Goal: Information Seeking & Learning: Learn about a topic

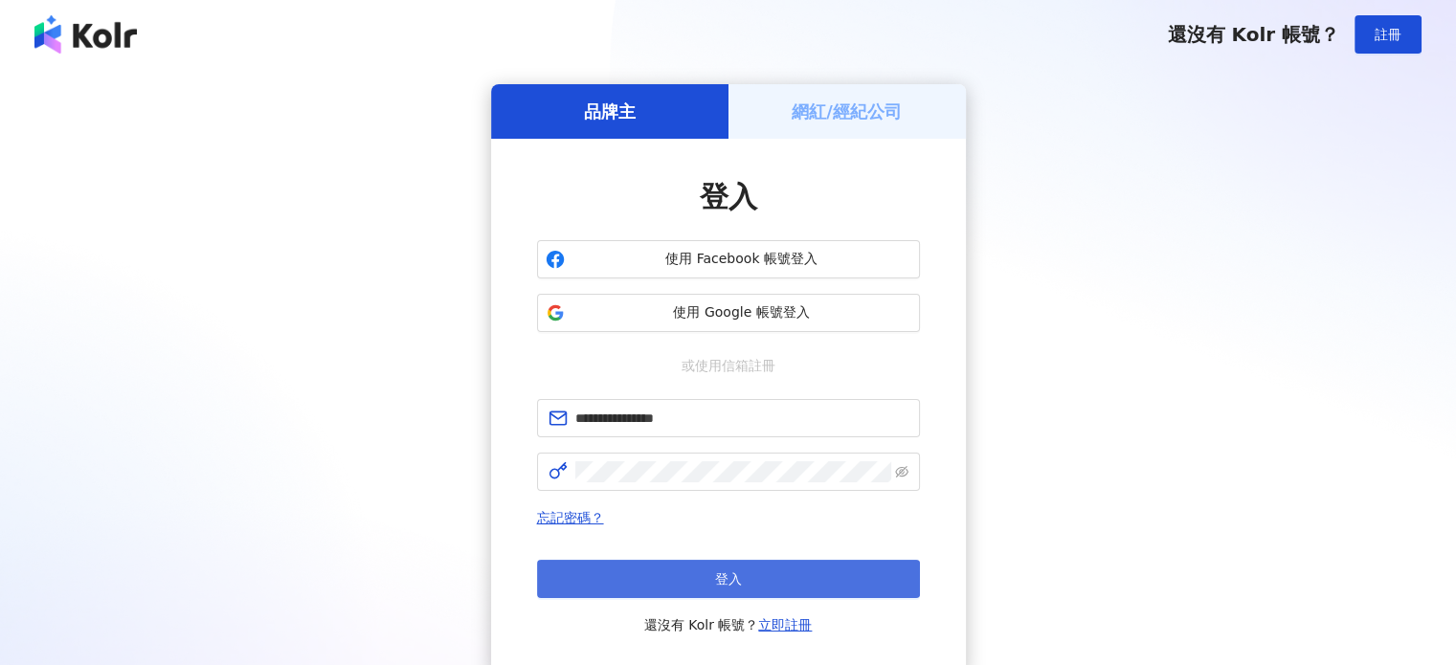
click at [718, 580] on span "登入" at bounding box center [728, 578] width 27 height 15
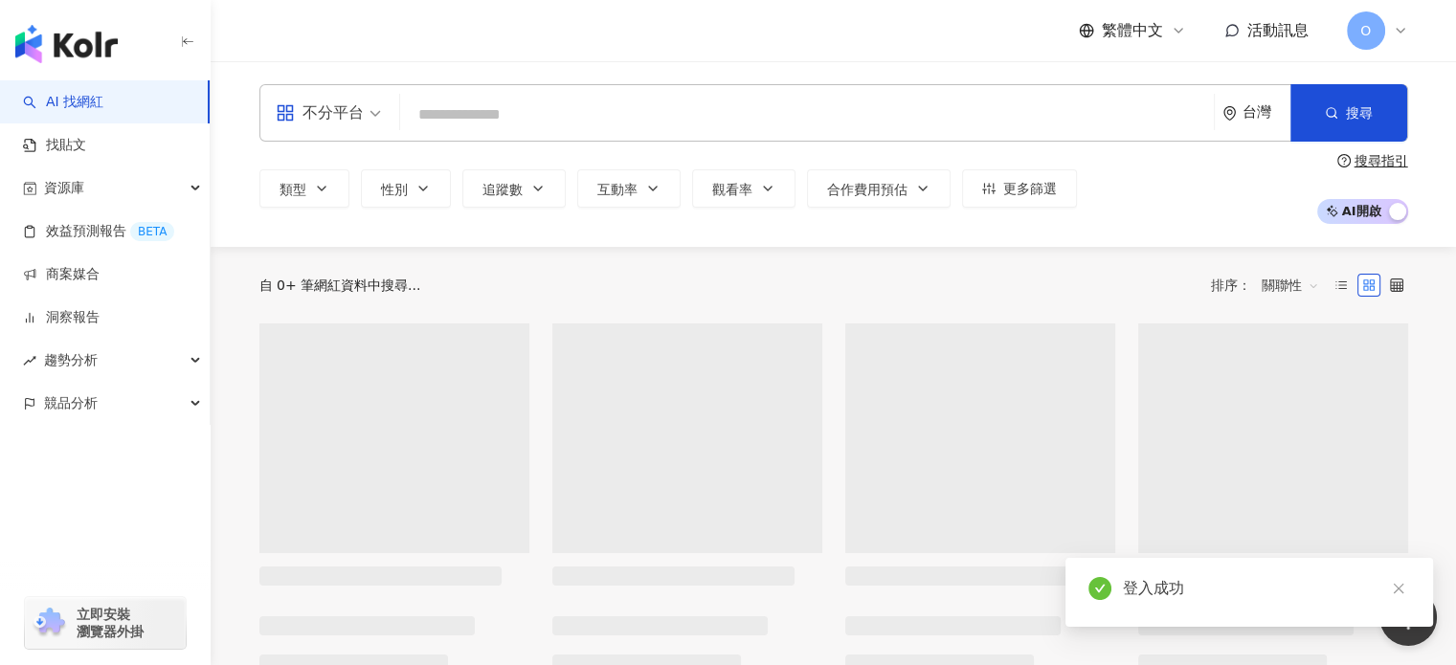
click at [563, 111] on input "search" at bounding box center [807, 115] width 798 height 36
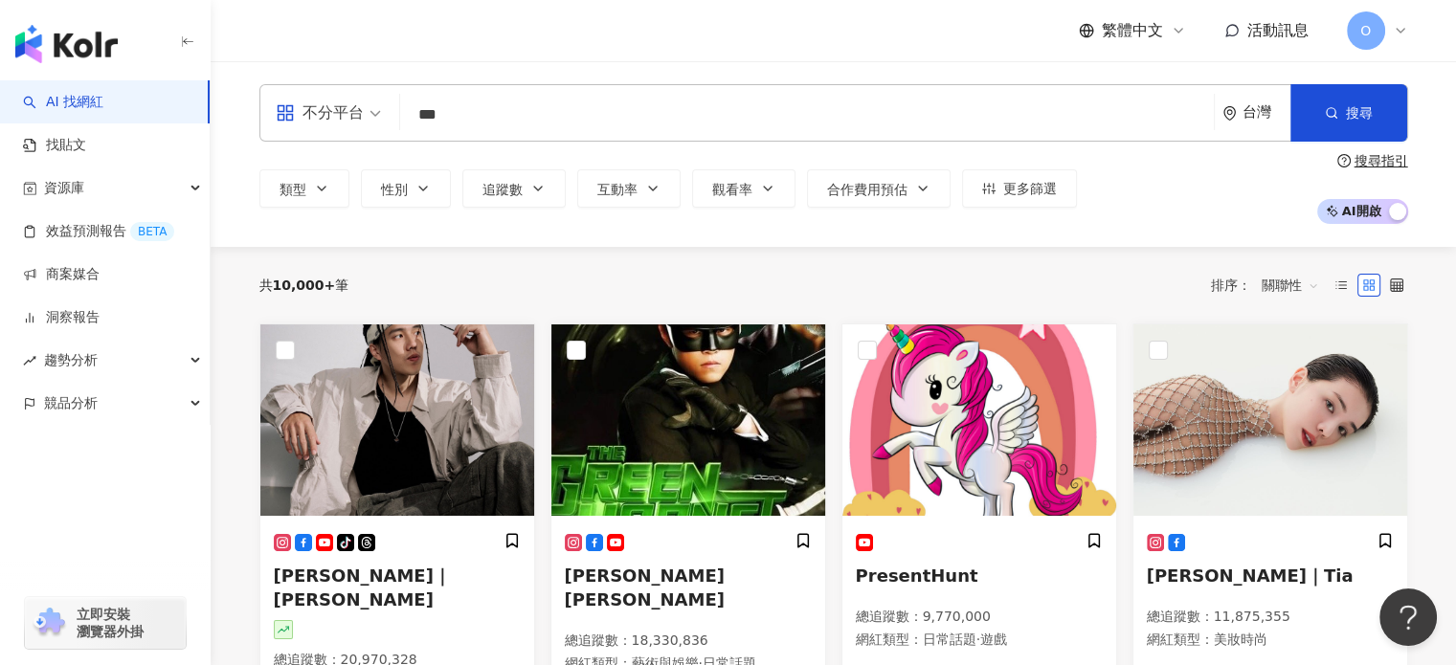
click at [579, 128] on input "***" at bounding box center [807, 115] width 798 height 36
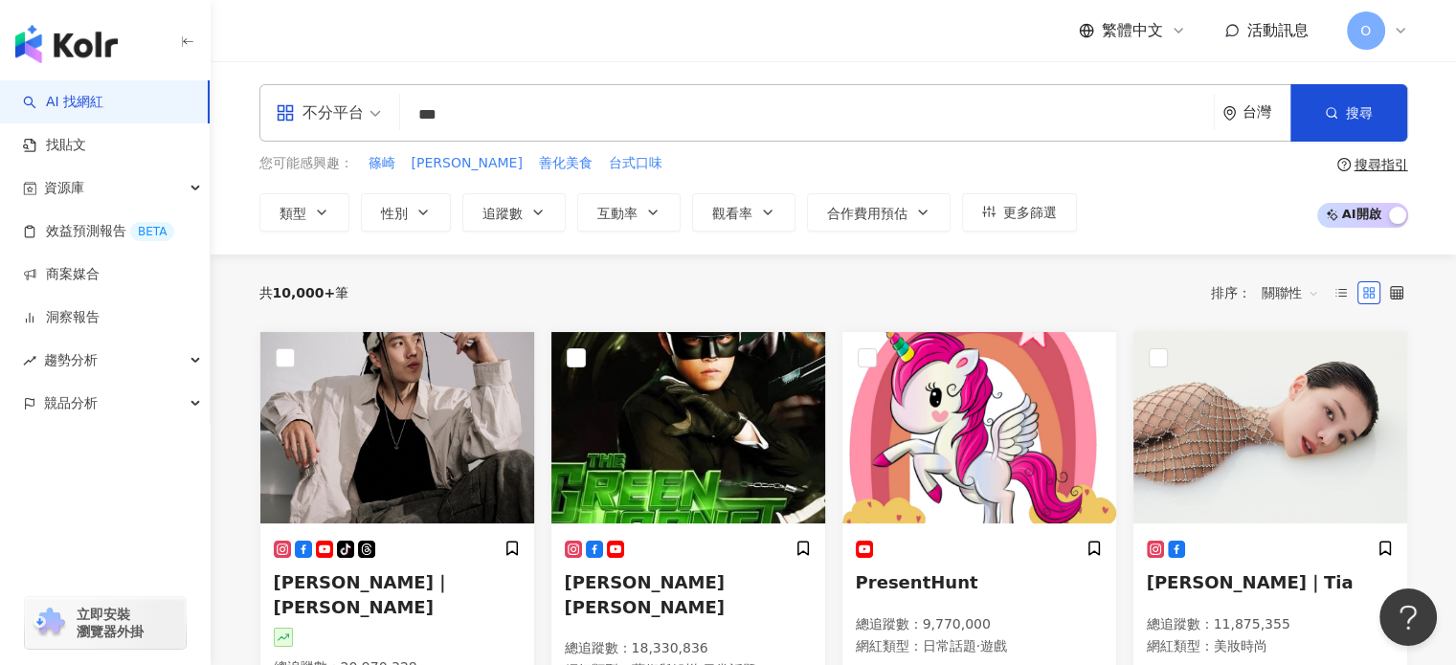
click at [587, 119] on input "***" at bounding box center [807, 115] width 798 height 36
type input "*"
type input "***"
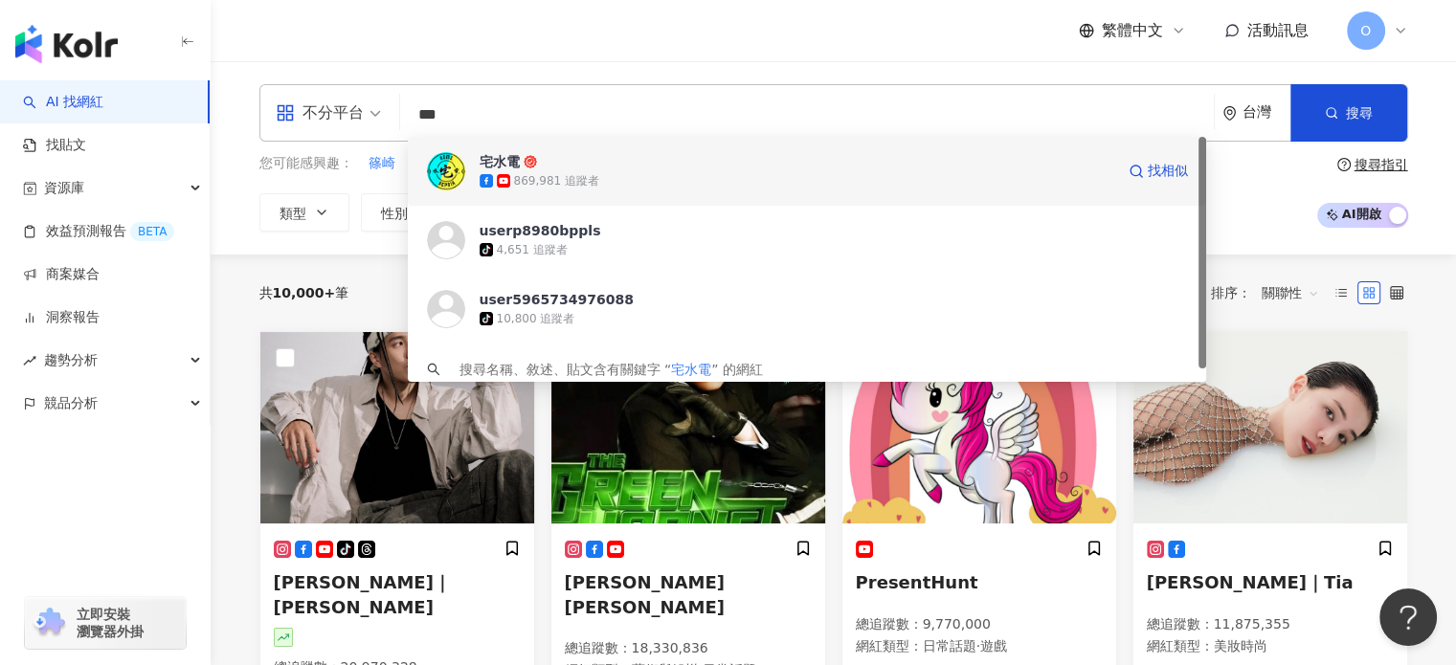
click at [657, 175] on div "869,981 追蹤者" at bounding box center [796, 180] width 635 height 19
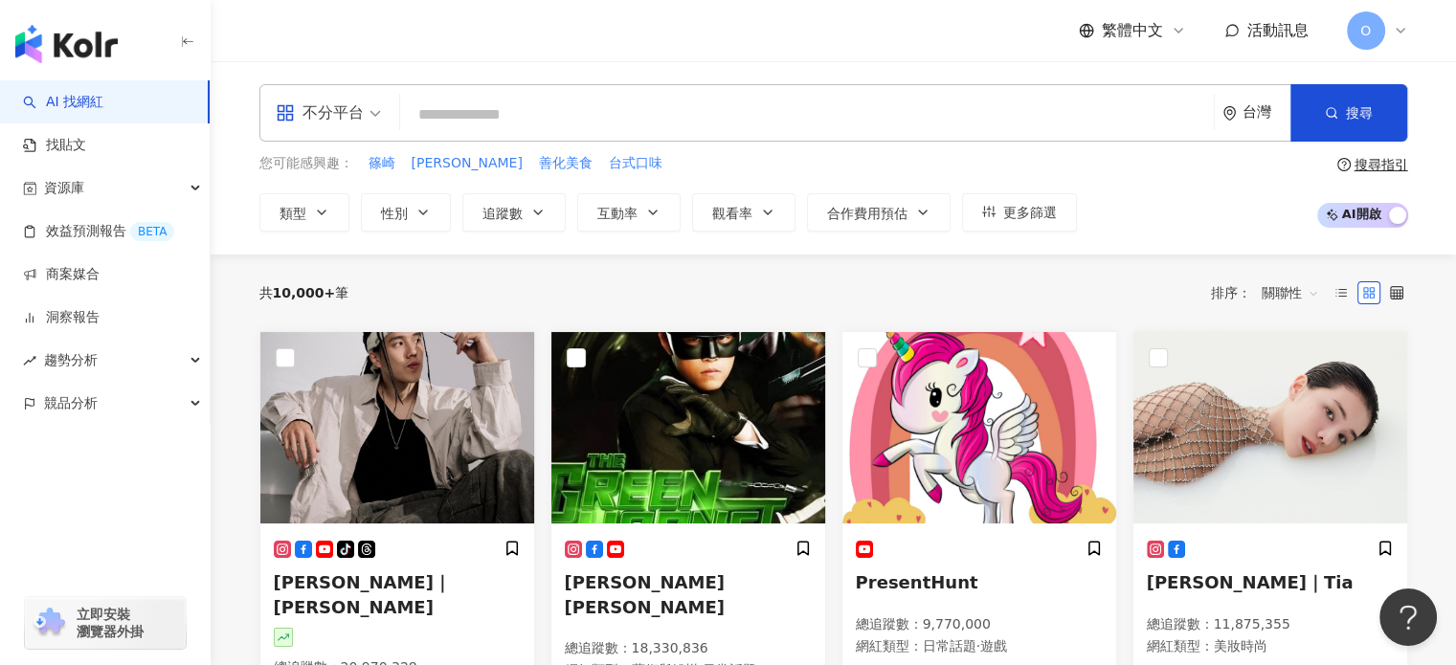
click at [1080, 26] on icon at bounding box center [1086, 31] width 14 height 14
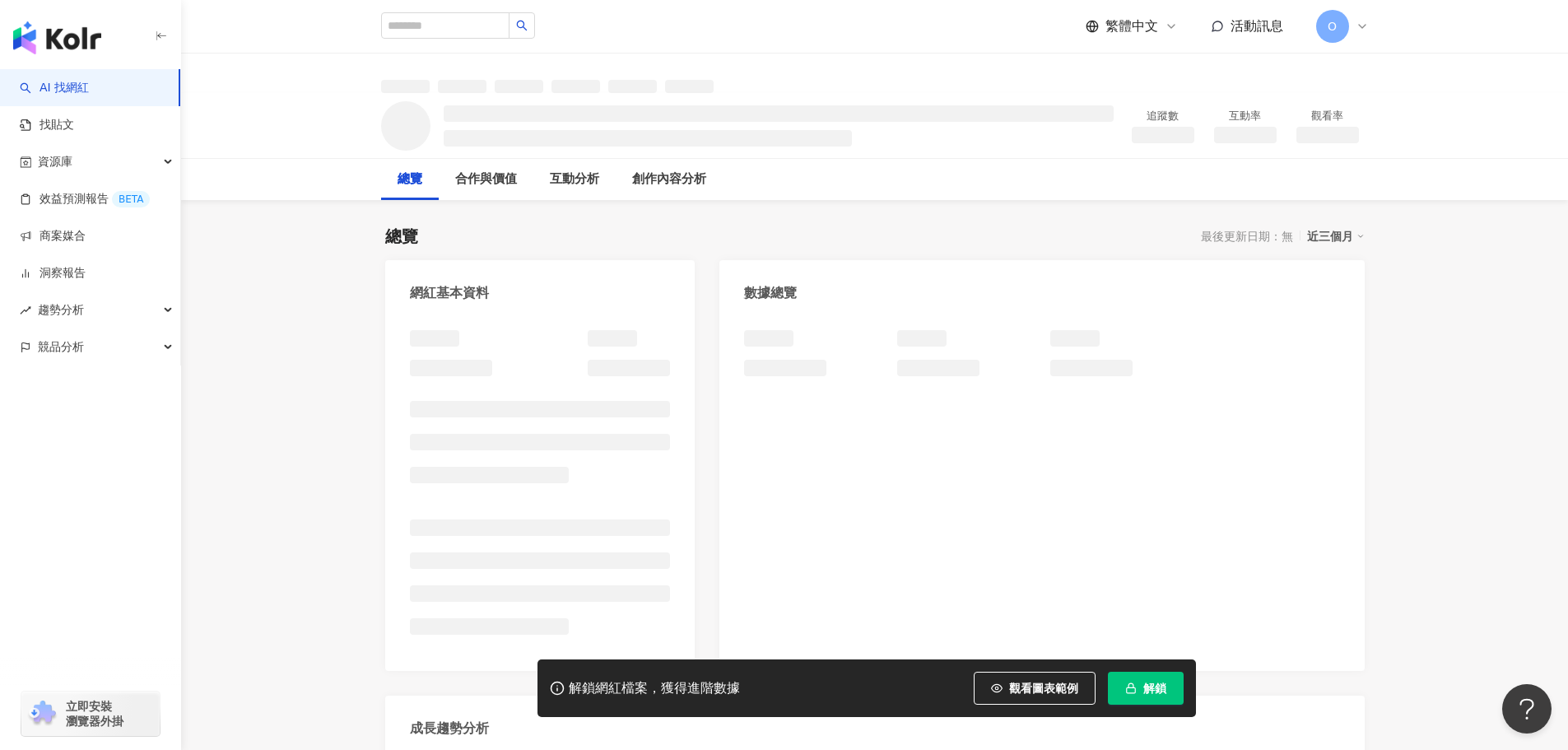
click at [1153, 571] on span "解鎖" at bounding box center [1154, 687] width 23 height 13
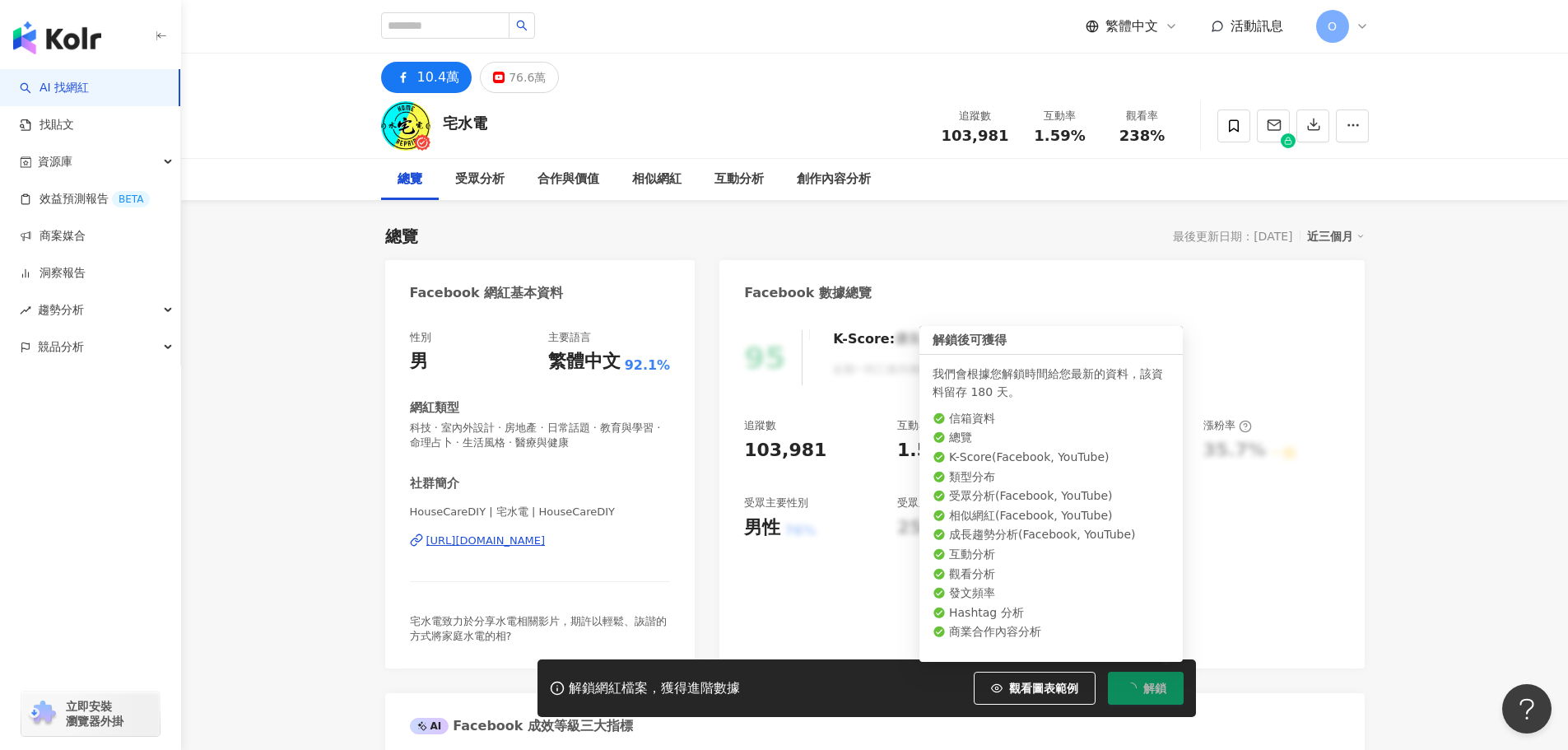
click at [1140, 571] on button "解鎖" at bounding box center [1146, 688] width 76 height 33
click at [1169, 571] on button "解鎖" at bounding box center [1146, 688] width 76 height 33
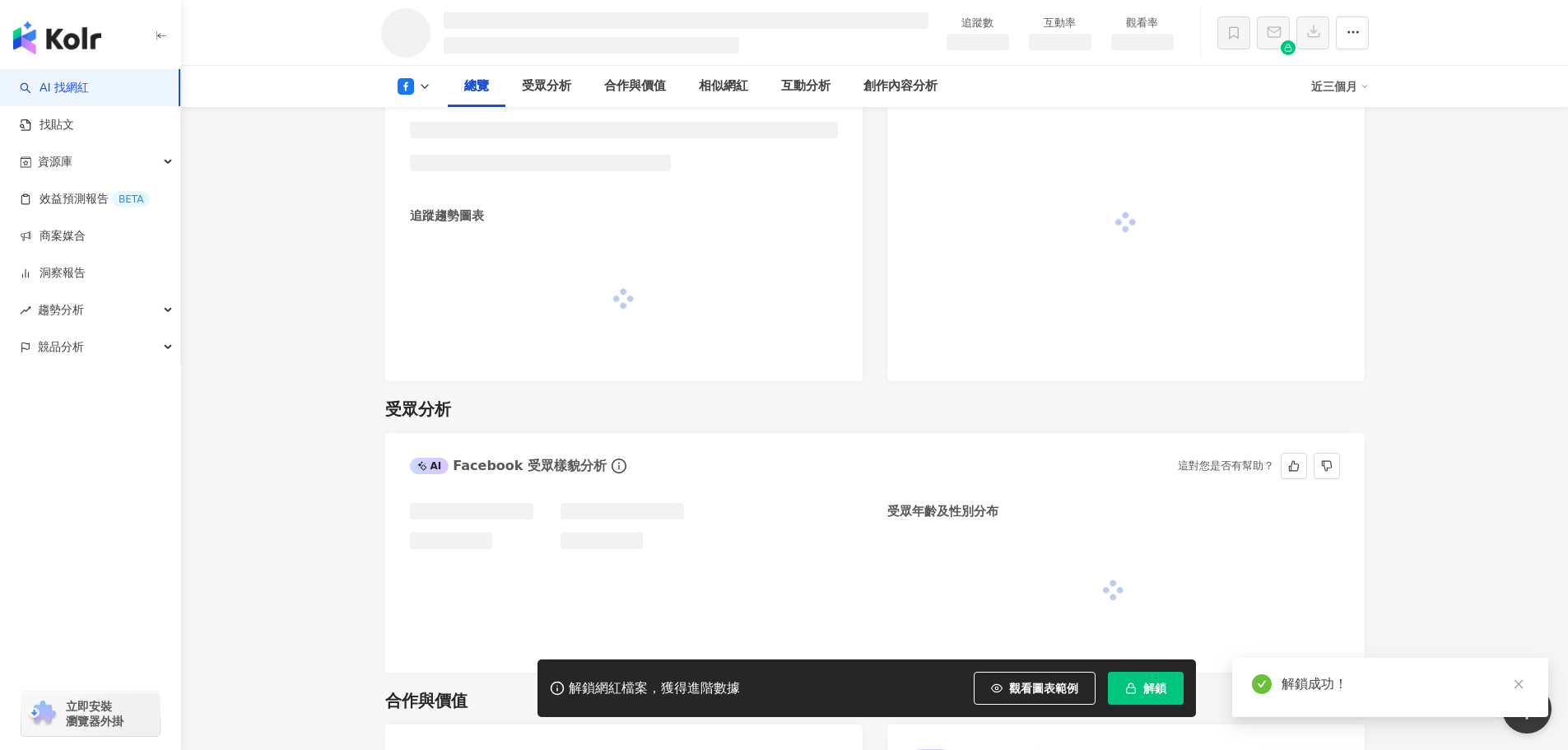
scroll to position [974, 0]
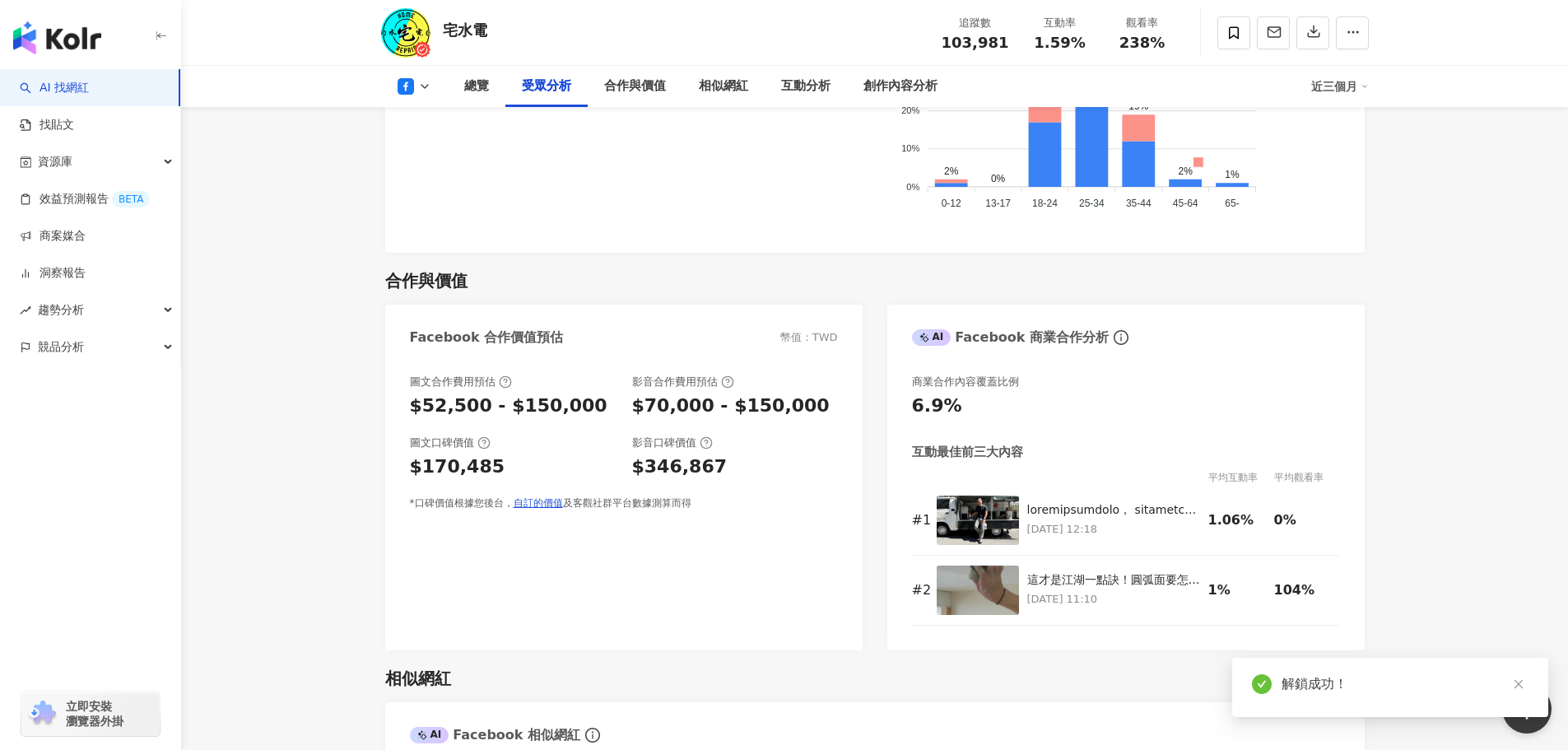
scroll to position [1750, 0]
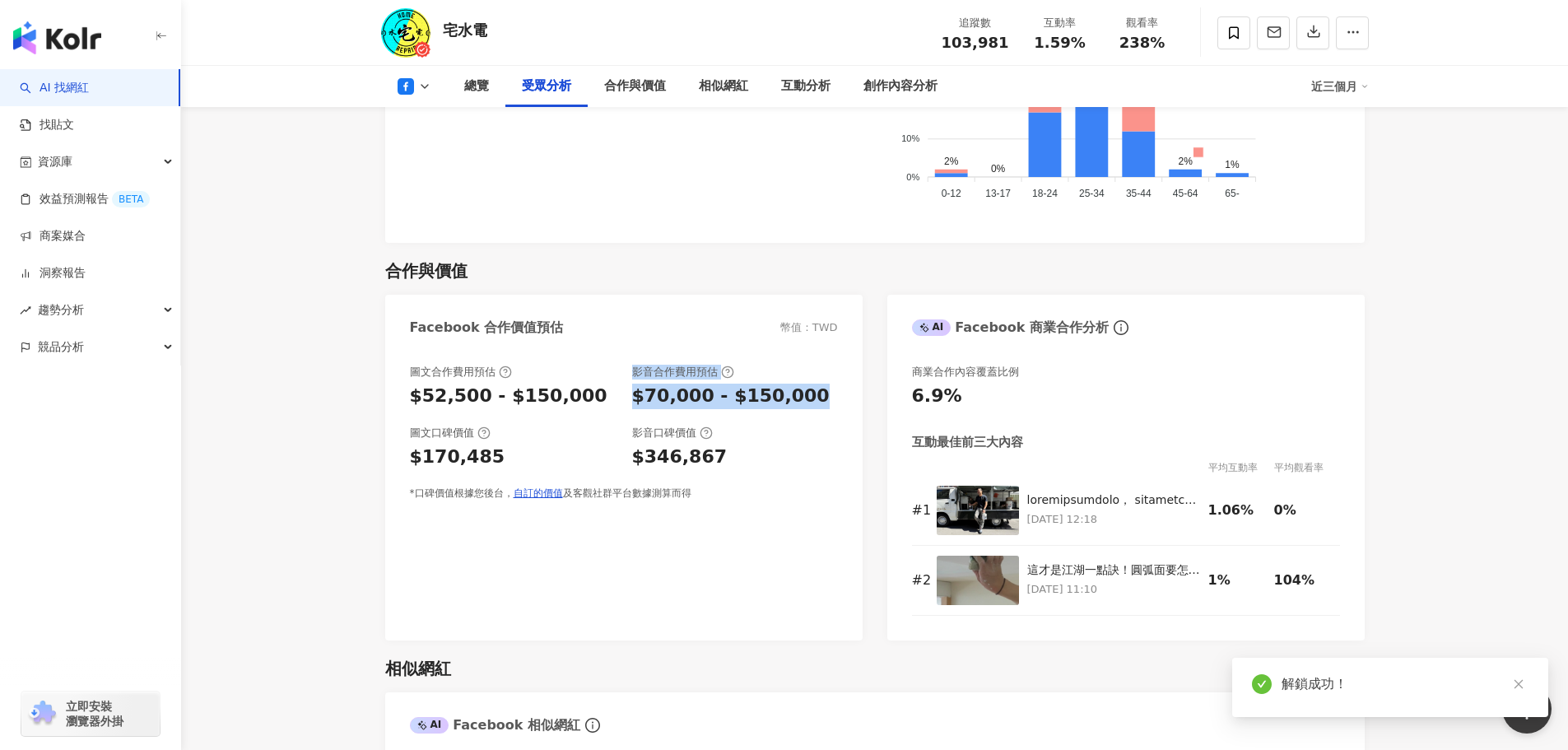
drag, startPoint x: 616, startPoint y: 367, endPoint x: 818, endPoint y: 386, distance: 202.9
click at [824, 386] on div "圖文合作費用預估 $52,500 - $150,000 影音合作費用預估 $70,000 - $150,000 圖文口碑價值 $170,485 影音口碑價值 …" at bounding box center [624, 433] width 428 height 136
click at [818, 386] on div "圖文合作費用預估 $52,500 - $150,000 影音合作費用預估 $70,000 - $150,000 圖文口碑價值 $170,485 影音口碑價值 …" at bounding box center [624, 433] width 428 height 136
drag, startPoint x: 813, startPoint y: 364, endPoint x: 827, endPoint y: 376, distance: 18.4
click at [814, 384] on div "$70,000 - $150,000" at bounding box center [735, 397] width 206 height 26
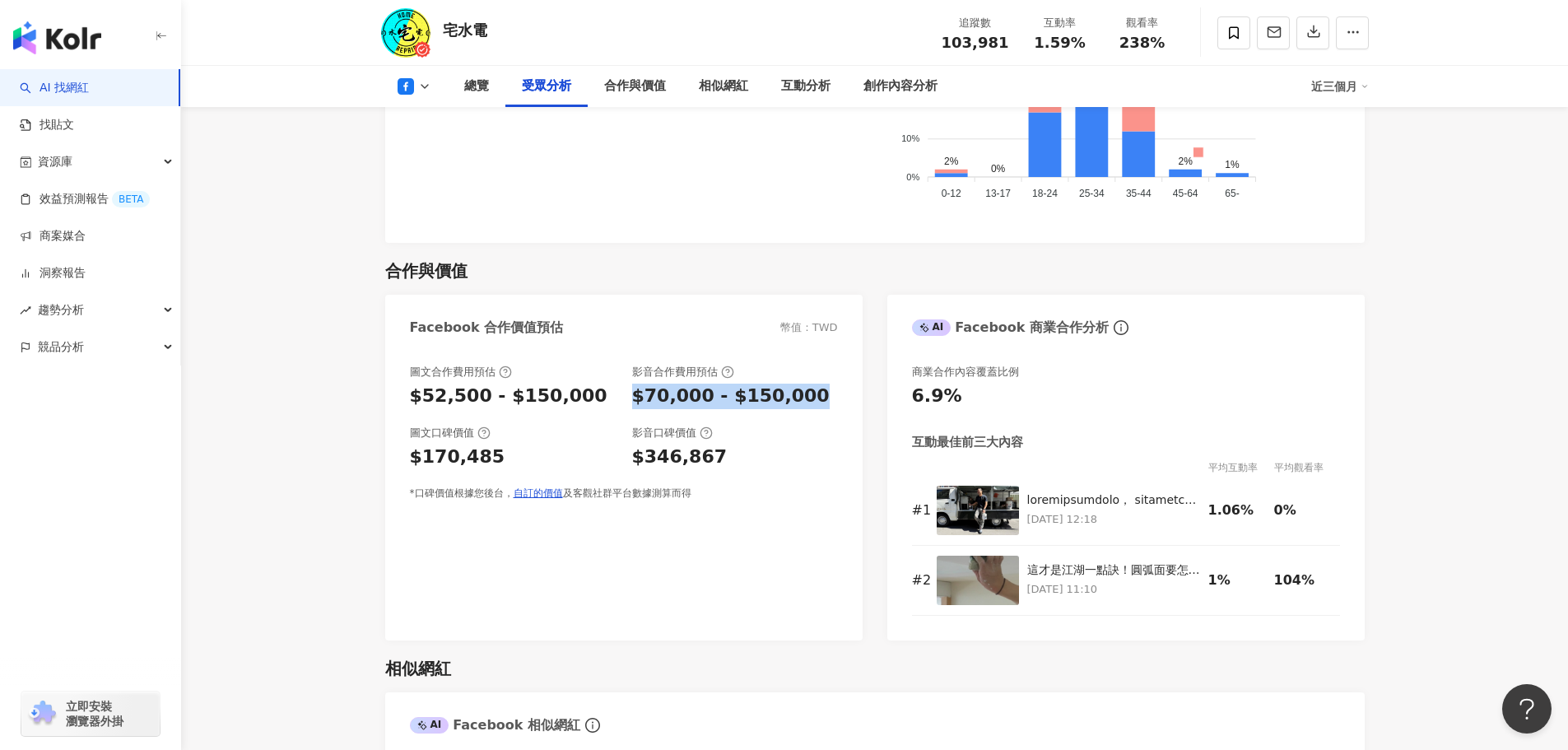
drag, startPoint x: 827, startPoint y: 376, endPoint x: 625, endPoint y: 388, distance: 202.4
click at [629, 384] on div "圖文合作費用預估 $52,500 - $150,000 影音合作費用預估 $70,000 - $150,000 圖文口碑價值 $170,485 影音口碑價值 …" at bounding box center [624, 433] width 428 height 136
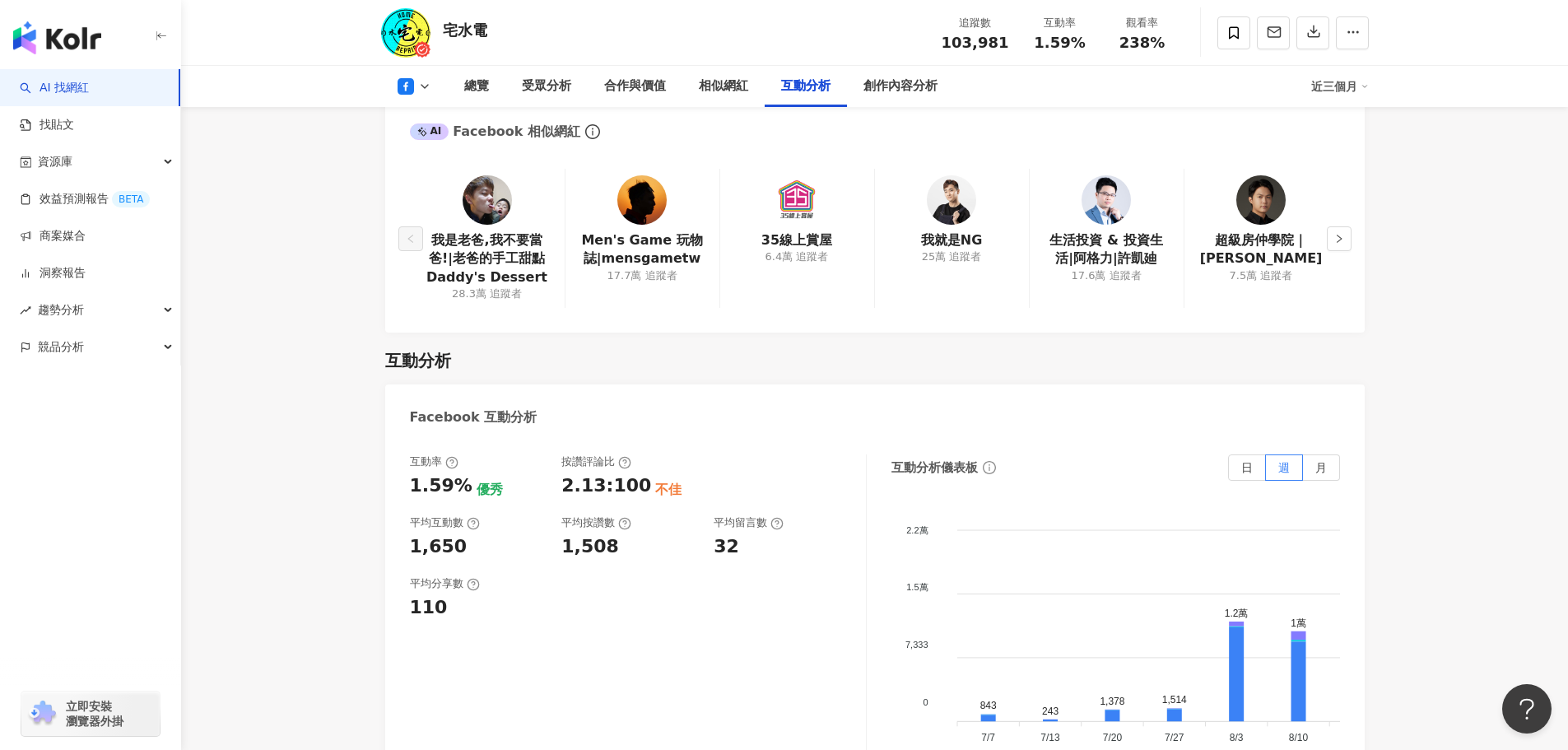
scroll to position [2573, 0]
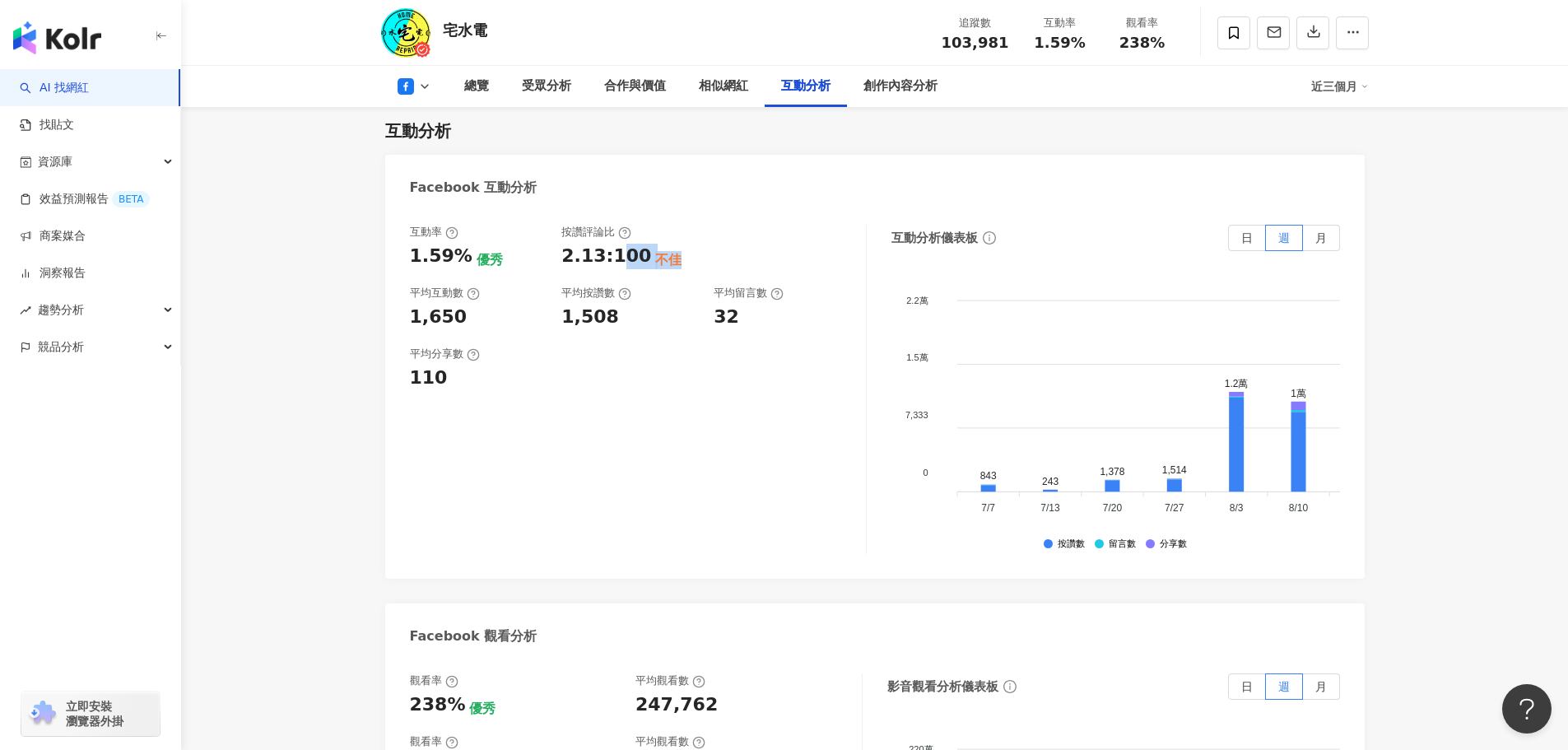
drag, startPoint x: 619, startPoint y: 231, endPoint x: 688, endPoint y: 249, distance: 71.3
click at [688, 244] on div "2.13:100 不佳" at bounding box center [630, 256] width 136 height 26
drag, startPoint x: 600, startPoint y: 292, endPoint x: 746, endPoint y: 341, distance: 154.0
click at [742, 320] on div "互動率 1.59% 優秀 按讚評論比 2.13:100 不佳 平均互動數 1,650 平均按讚數 1,508 平均留言數 32 平均分享數 110" at bounding box center [638, 389] width 457 height 329
click at [713, 419] on div "互動率 1.59% 優秀 按讚評論比 2.13:100 不佳 平均互動數 1,650 平均按讚數 1,508 平均留言數 32 平均分享數 110" at bounding box center [638, 389] width 457 height 329
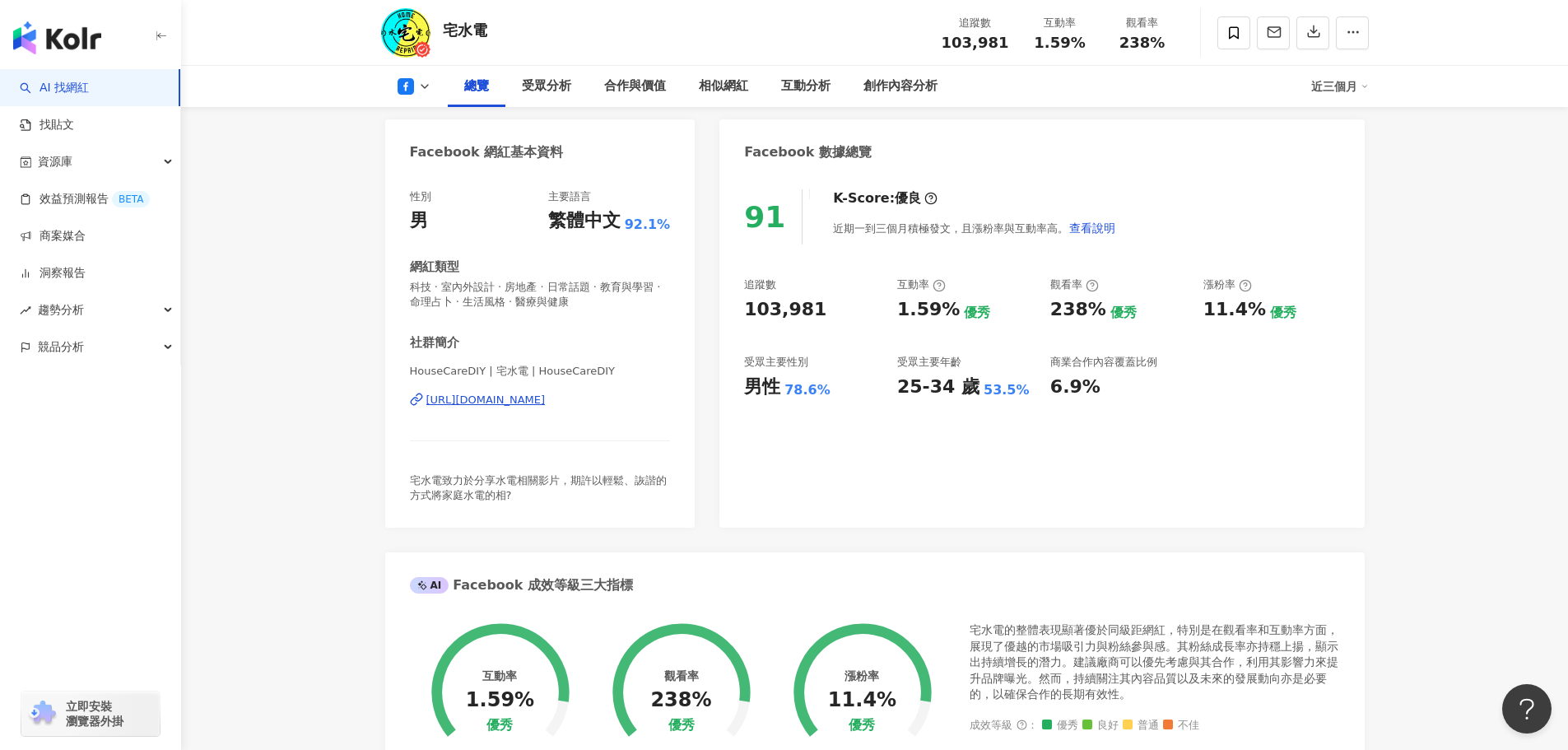
scroll to position [104, 0]
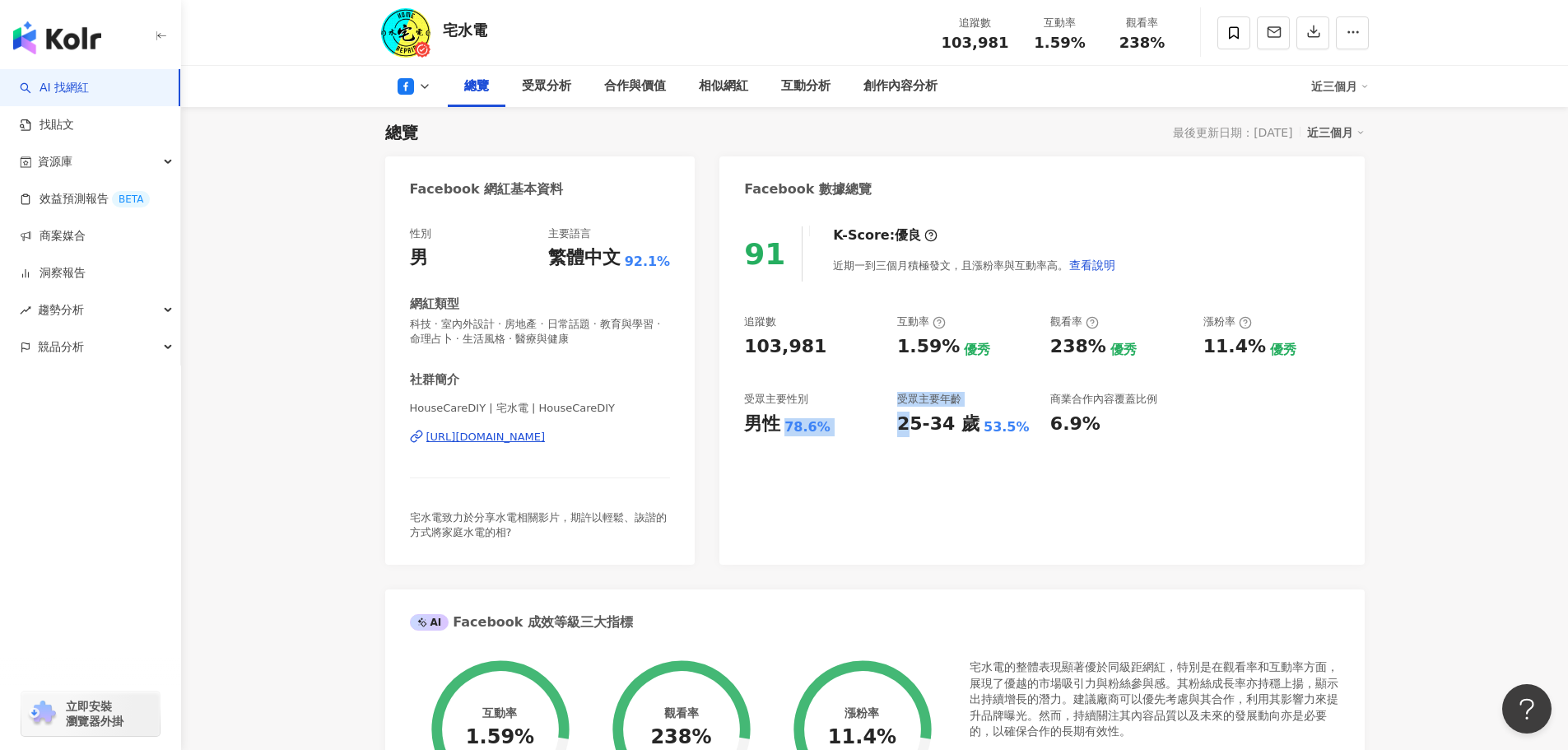
drag, startPoint x: 783, startPoint y: 427, endPoint x: 932, endPoint y: 447, distance: 150.3
click at [919, 430] on div "追蹤數 103,981 互動率 1.59% 優秀 觀看率 238% 優秀 漲粉率 11.4% 優秀 受眾主要性別 男性 78.6% 受眾主要年齡 25-34 …" at bounding box center [1042, 376] width 595 height 122
click at [975, 514] on div "91 K-Score : 優良 近期一到三個月積極發文，且漲粉率與互動率高。 查看說明 追蹤數 103,981 互動率 1.59% 優秀 觀看率 238% 優…" at bounding box center [1041, 387] width 644 height 354
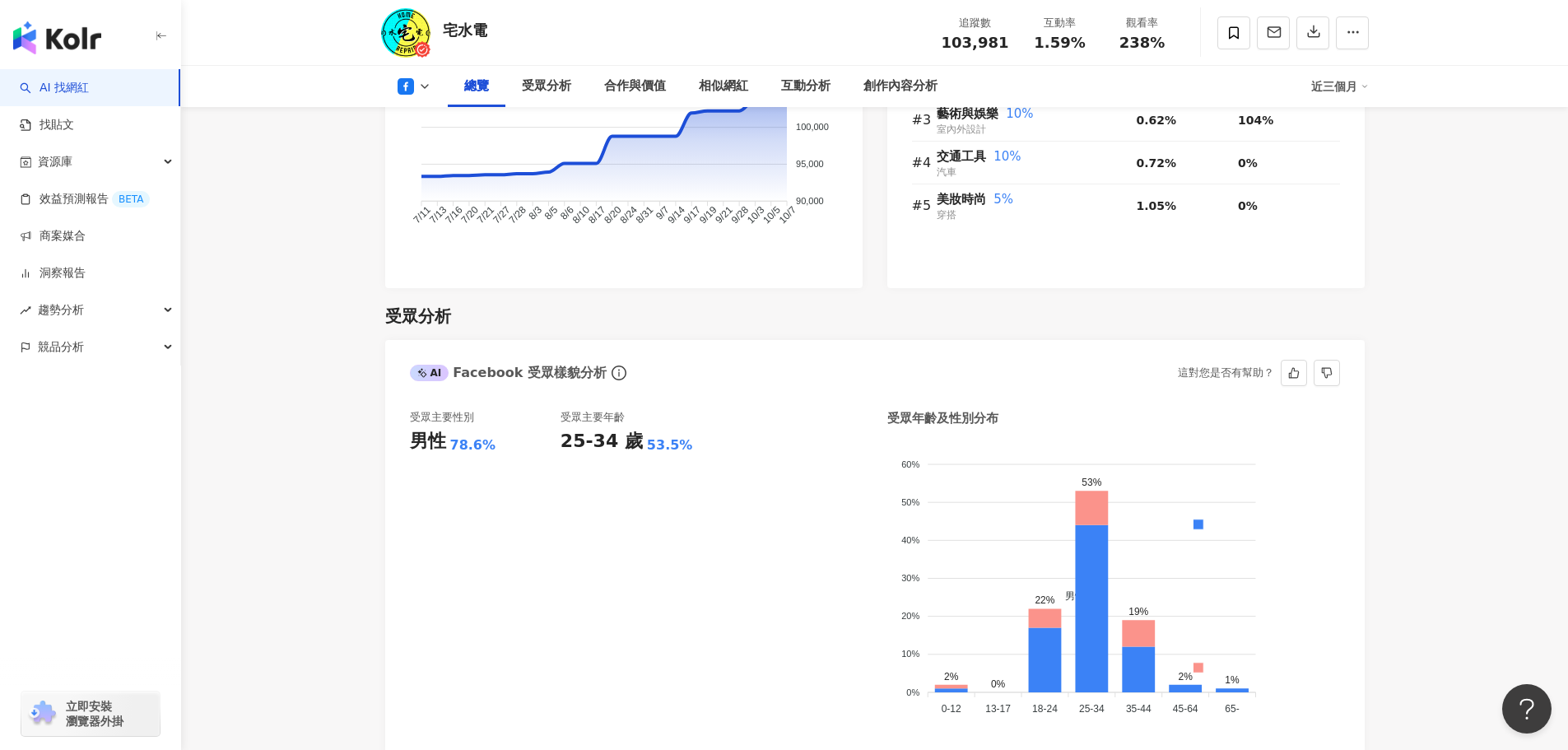
scroll to position [1317, 0]
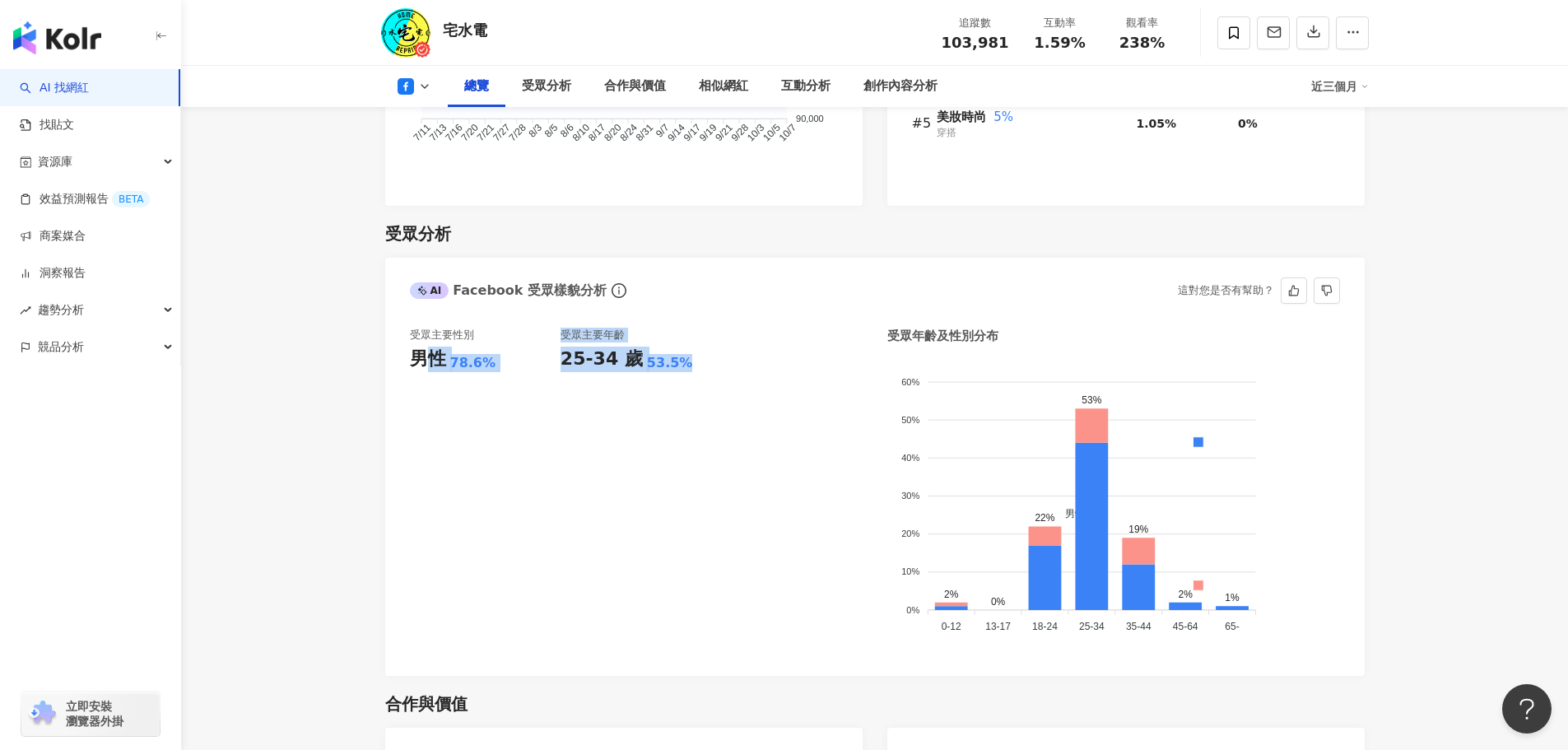
drag, startPoint x: 431, startPoint y: 339, endPoint x: 746, endPoint y: 358, distance: 315.6
click at [736, 353] on div "受眾主要性別 男性 78.6% 受眾主要年齡 25-34 歲 53.5%" at bounding box center [636, 489] width 452 height 323
click at [815, 426] on div "受眾主要性別 男性 78.6% 受眾主要年齡 25-34 歲 53.5%" at bounding box center [636, 489] width 452 height 323
click at [848, 421] on div "受眾主要性別 男性 78.6% 受眾主要年齡 25-34 歲 53.5%" at bounding box center [636, 489] width 452 height 323
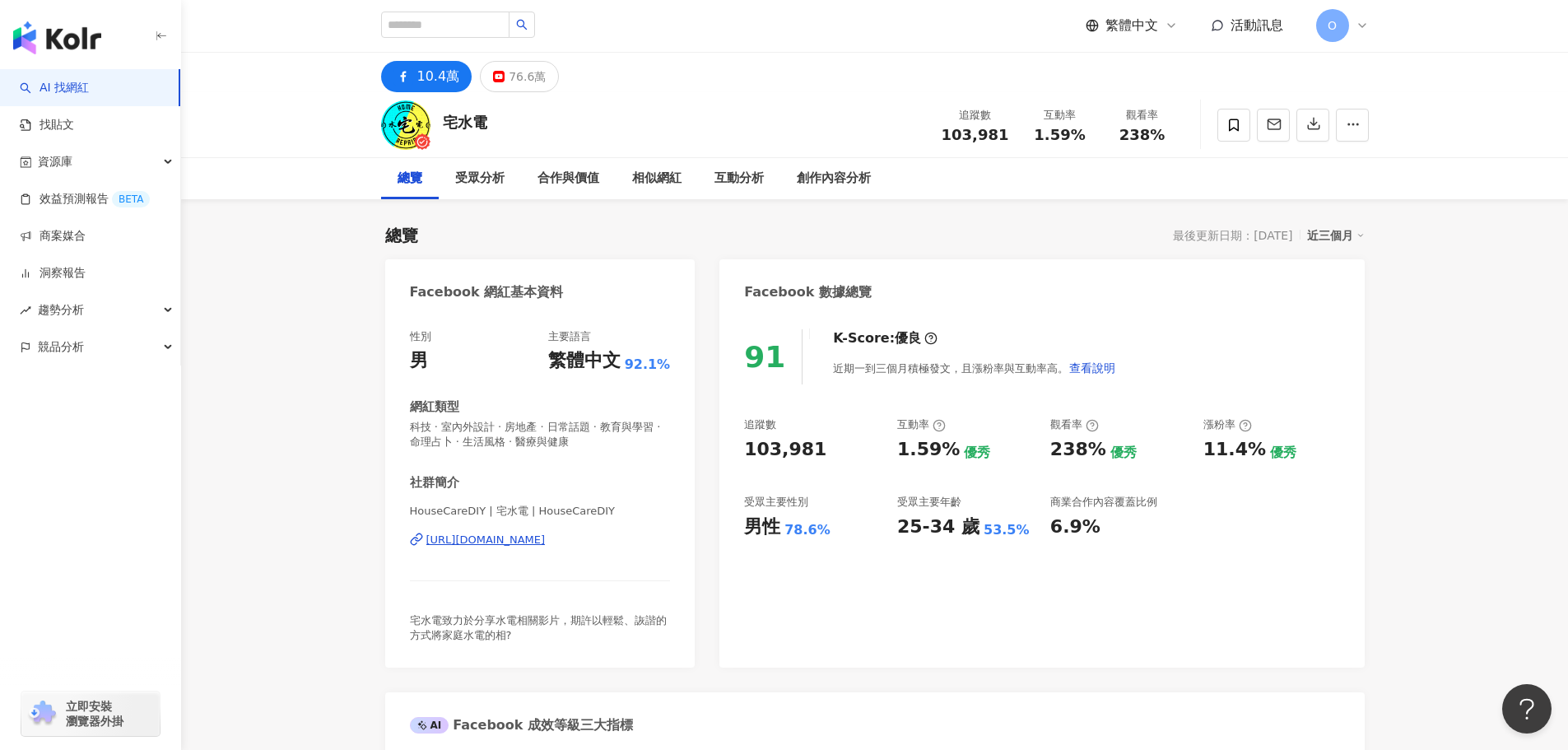
scroll to position [0, 0]
drag, startPoint x: 518, startPoint y: 86, endPoint x: 1038, endPoint y: 352, distance: 584.1
click at [515, 86] on div "76.6萬" at bounding box center [526, 77] width 37 height 23
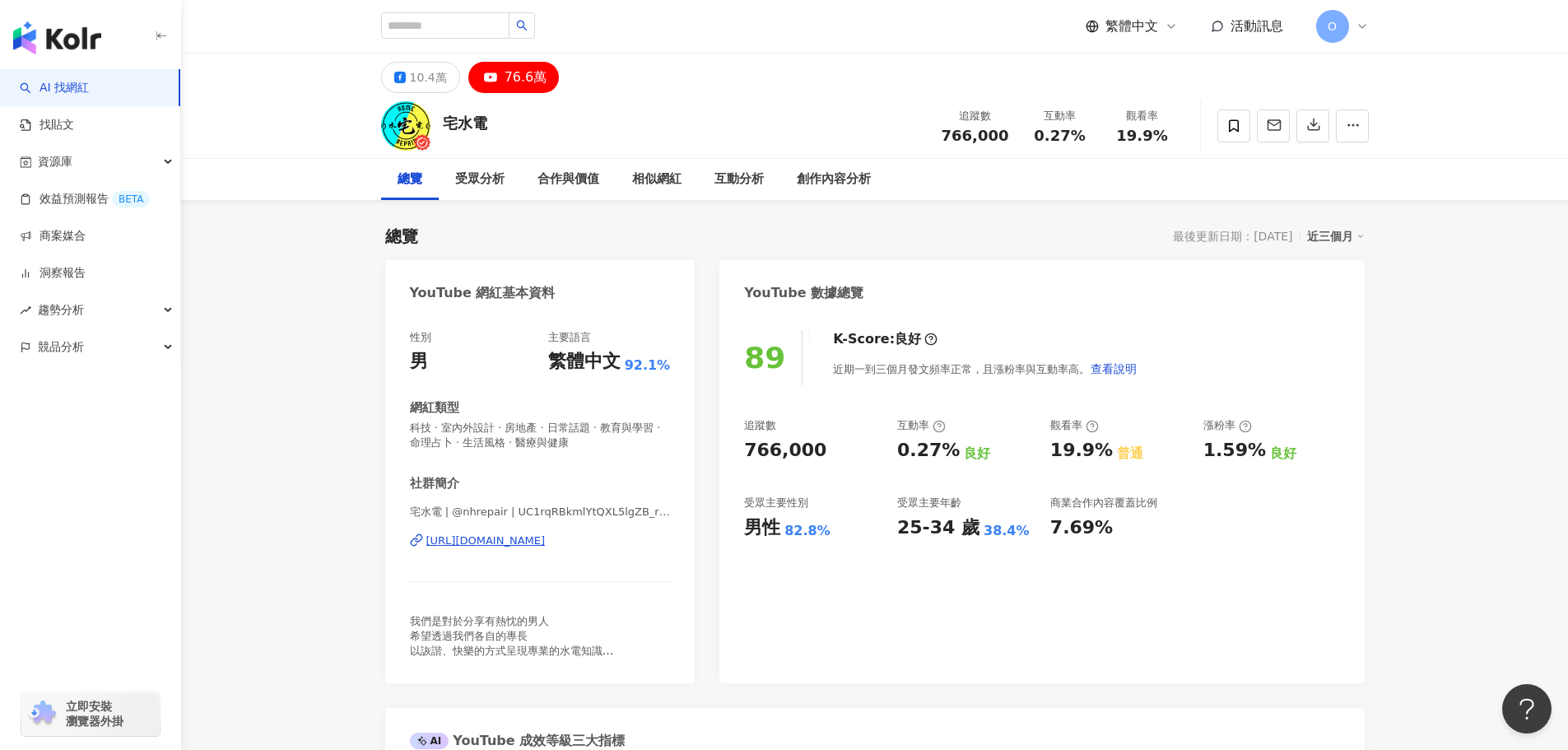
click at [526, 74] on div "76.6萬" at bounding box center [526, 77] width 43 height 23
drag, startPoint x: 772, startPoint y: 520, endPoint x: 746, endPoint y: 538, distance: 31.6
click at [746, 538] on div "男性" at bounding box center [762, 528] width 36 height 26
click at [847, 571] on div "89 K-Score : 良好 近期一到三個月發文頻率正常，且漲粉率與互動率高。 查看說明 追蹤數 766,000 互動率 0.27% 良好 觀看率 19.9…" at bounding box center [1041, 506] width 644 height 384
drag, startPoint x: 738, startPoint y: 518, endPoint x: 864, endPoint y: 541, distance: 128.1
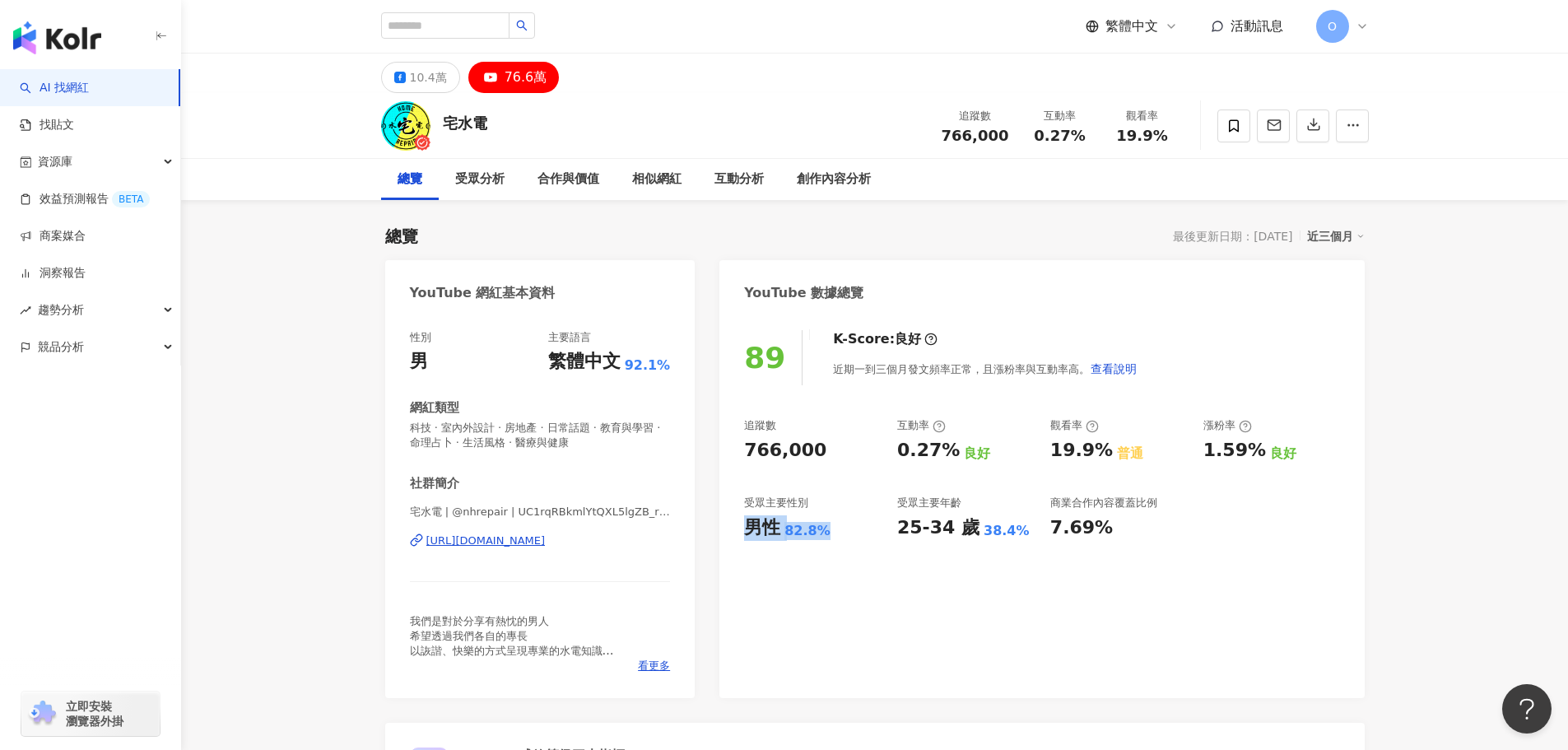
click at [864, 539] on div "89 K-Score : 良好 近期一到三個月發文頻率正常，且漲粉率與互動率高。 查看說明 追蹤數 766,000 互動率 0.27% 良好 觀看率 19.9…" at bounding box center [1041, 506] width 644 height 384
click at [866, 560] on div "89 K-Score : 良好 近期一到三個月發文頻率正常，且漲粉率與互動率高。 查看說明 追蹤數 766,000 互動率 0.27% 良好 觀看率 19.9…" at bounding box center [1041, 506] width 644 height 384
click at [800, 541] on div "89 K-Score : 良好 近期一到三個月發文頻率正常，且漲粉率與互動率高。 查看說明 追蹤數 766,000 互動率 0.27% 良好 觀看率 19.9…" at bounding box center [1041, 506] width 644 height 384
drag, startPoint x: 757, startPoint y: 530, endPoint x: 828, endPoint y: 545, distance: 72.6
click at [833, 534] on div "男性 82.8%" at bounding box center [812, 528] width 137 height 26
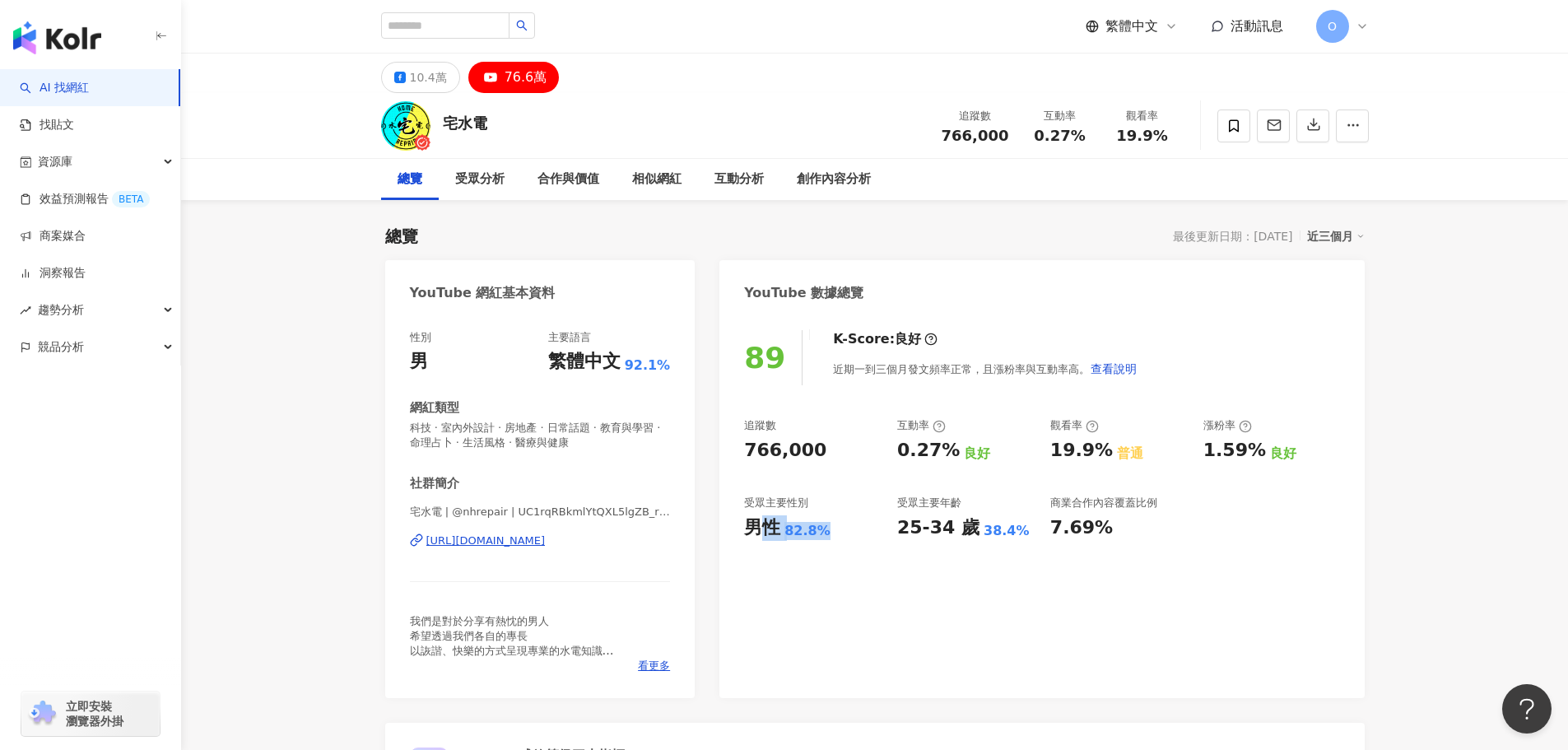
drag, startPoint x: 819, startPoint y: 581, endPoint x: 852, endPoint y: 601, distance: 38.6
click at [820, 571] on div "89 K-Score : 良好 近期一到三個月發文頻率正常，且漲粉率與互動率高。 查看說明 追蹤數 766,000 互動率 0.27% 良好 觀看率 19.9…" at bounding box center [1041, 506] width 644 height 384
click at [886, 571] on div "89 K-Score : 良好 近期一到三個月發文頻率正常，且漲粉率與互動率高。 查看說明 追蹤數 766,000 互動率 0.27% 良好 觀看率 19.9…" at bounding box center [1041, 506] width 644 height 384
drag, startPoint x: 427, startPoint y: 77, endPoint x: 434, endPoint y: 94, distance: 18.4
click at [427, 77] on div "10.4萬" at bounding box center [428, 77] width 37 height 23
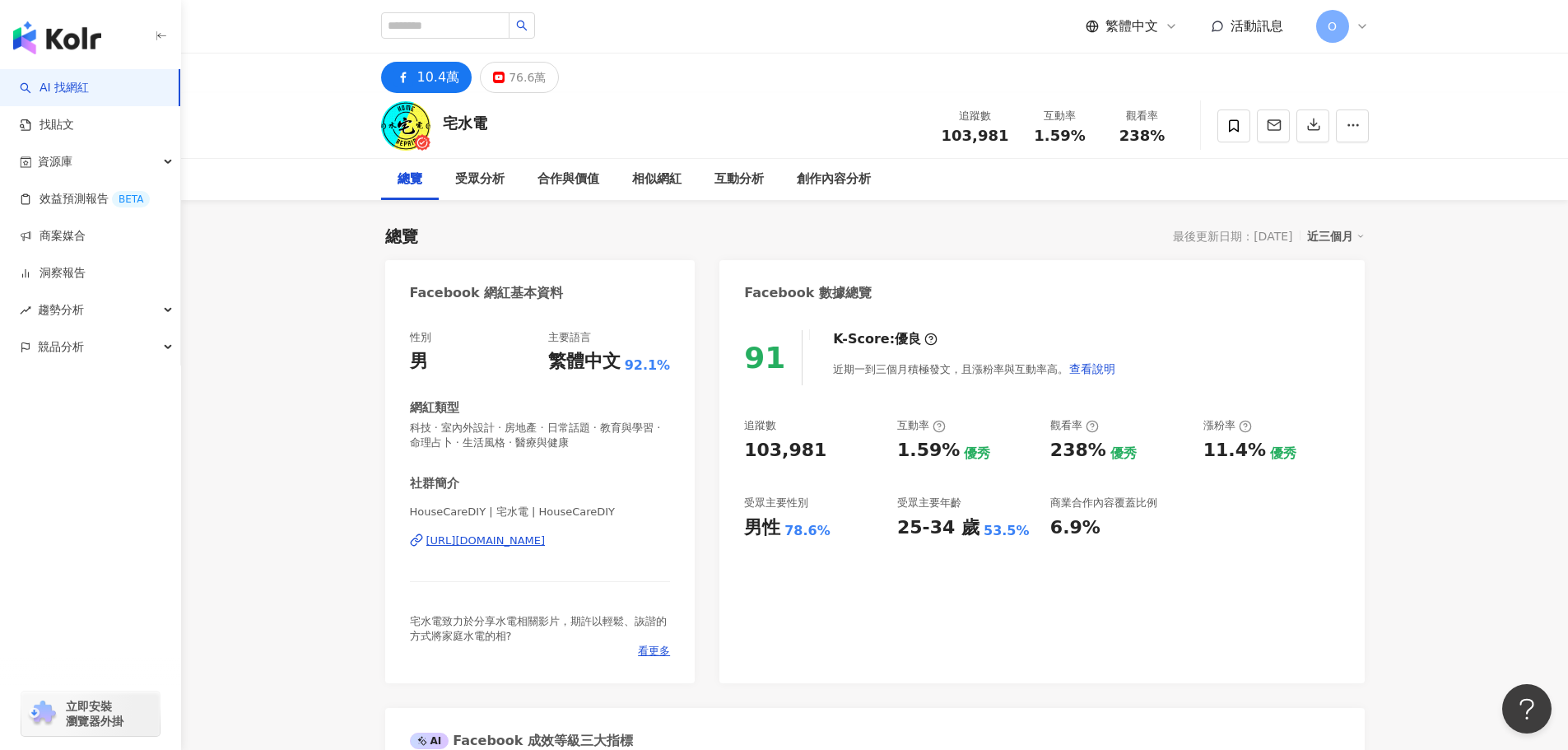
drag, startPoint x: 516, startPoint y: 78, endPoint x: 557, endPoint y: 146, distance: 79.4
click at [516, 78] on div "76.6萬" at bounding box center [526, 77] width 37 height 23
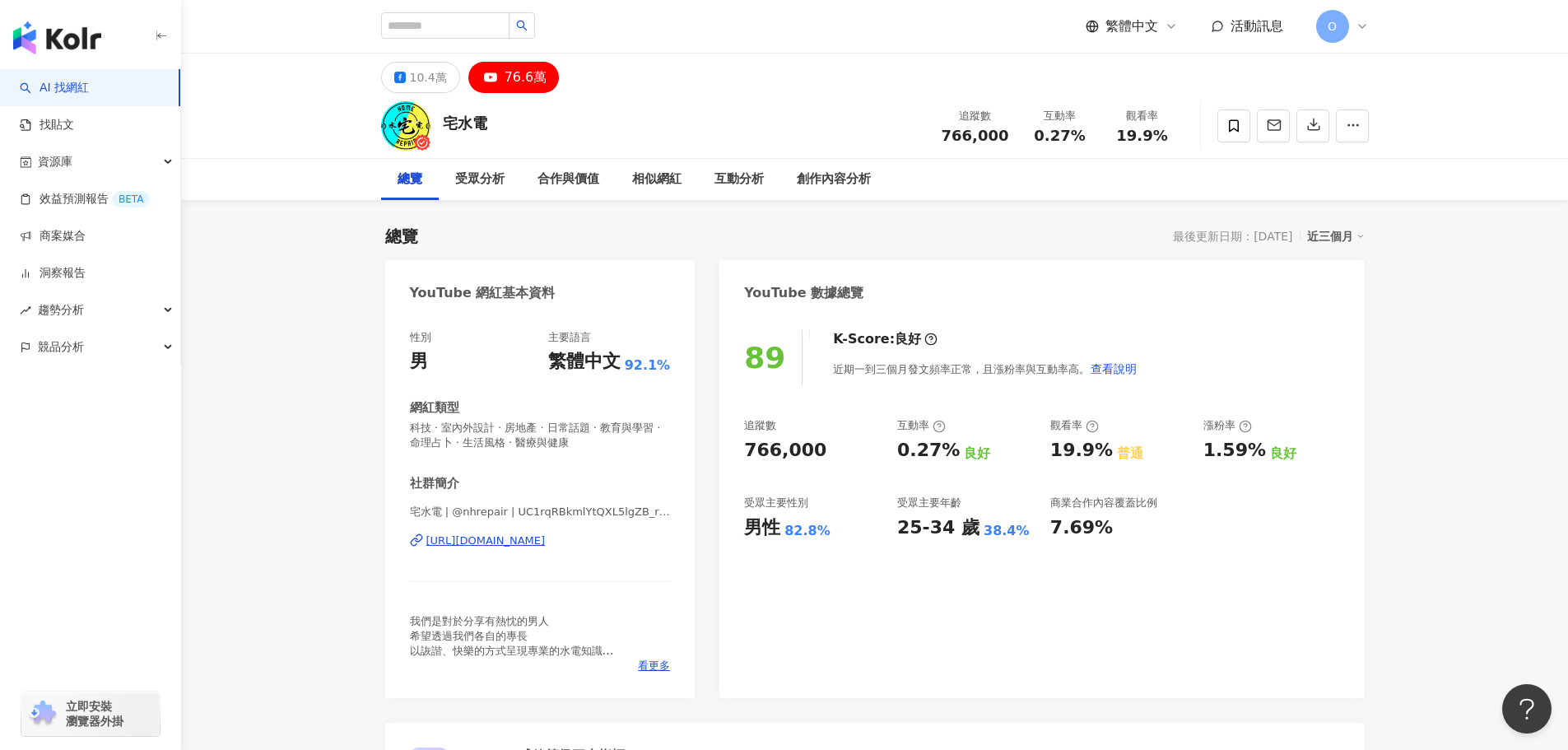
drag, startPoint x: 438, startPoint y: 67, endPoint x: 619, endPoint y: 328, distance: 317.6
click at [439, 67] on div "10.4萬" at bounding box center [428, 77] width 37 height 23
click at [425, 77] on div "10.4萬" at bounding box center [428, 77] width 37 height 23
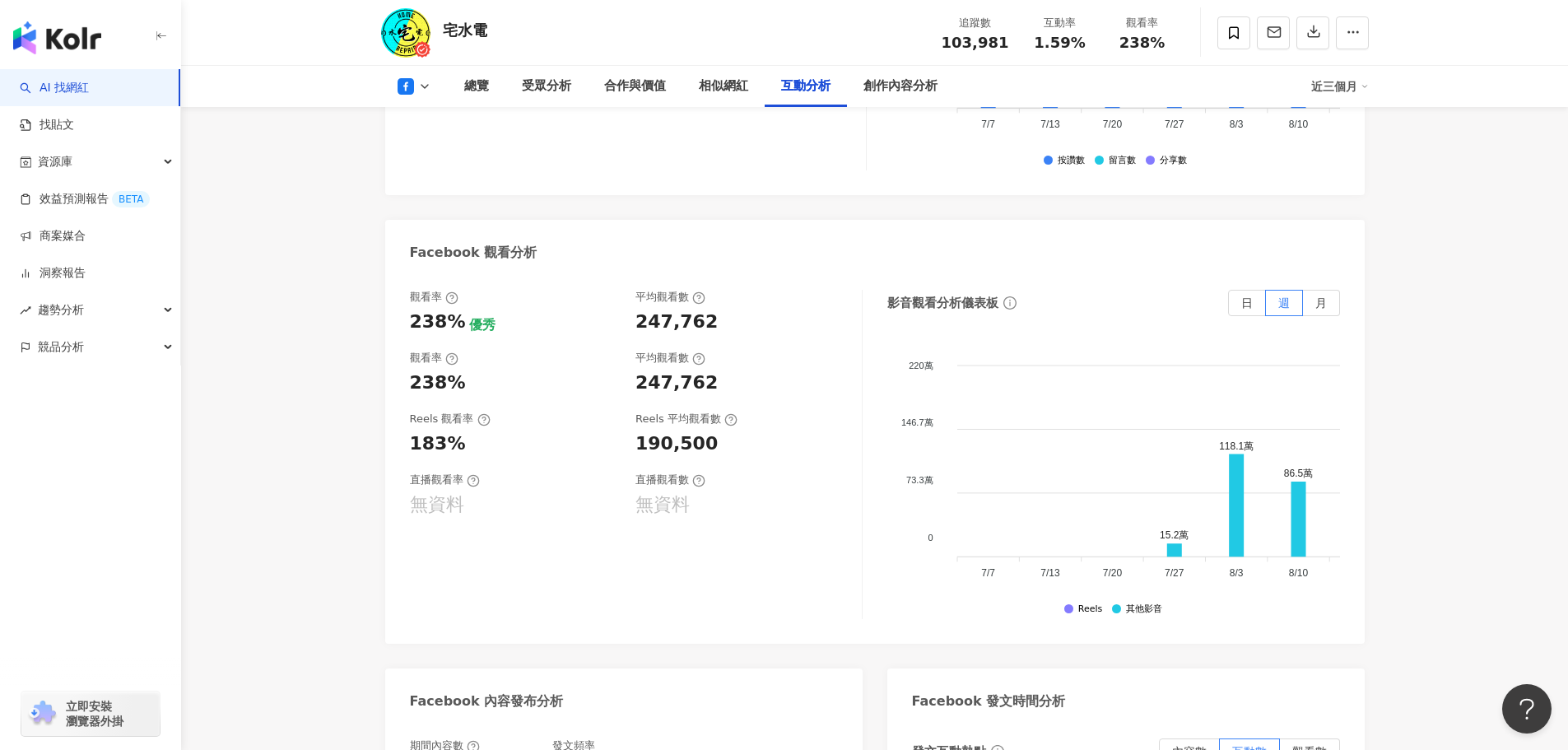
scroll to position [3046, 0]
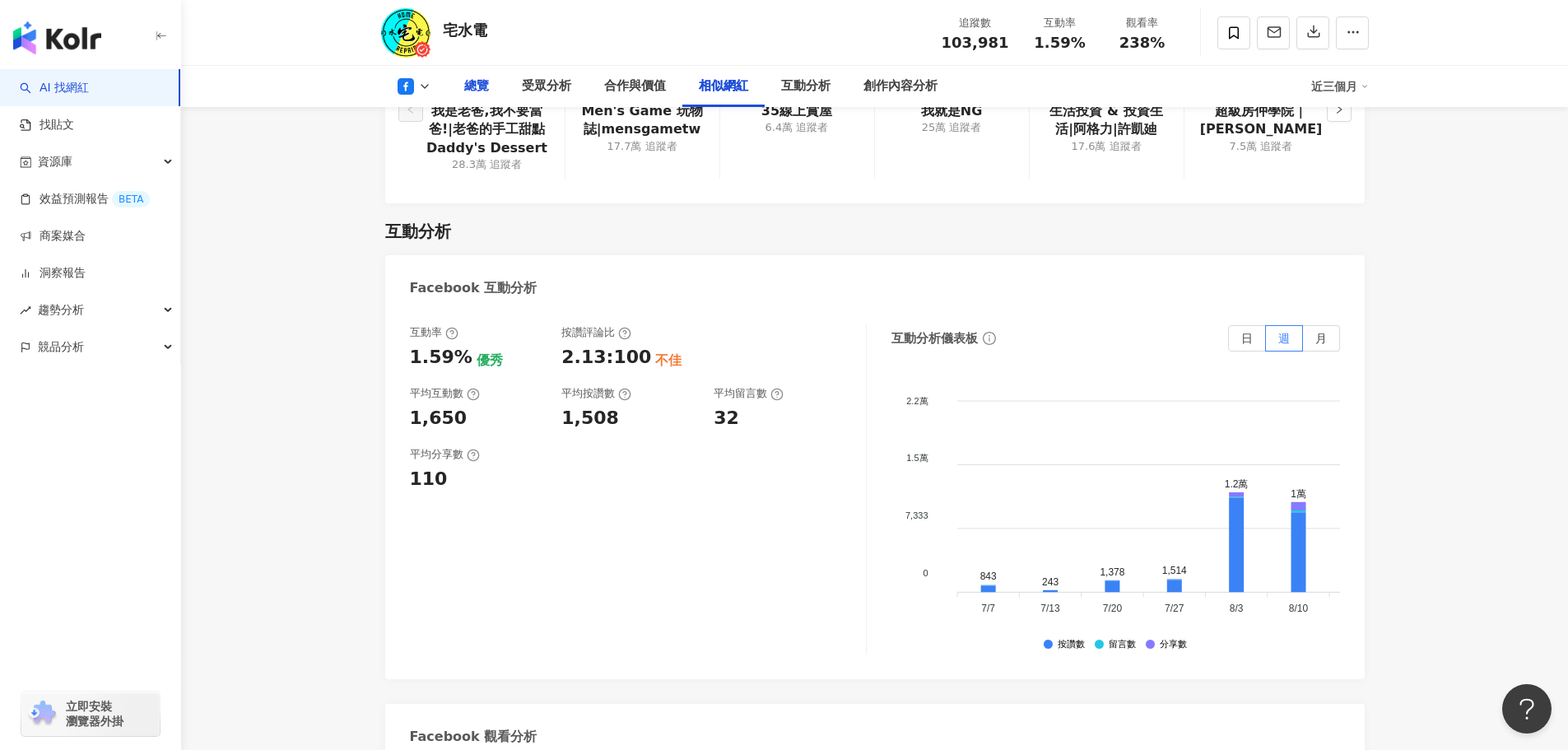
click at [468, 83] on div "總覽" at bounding box center [477, 86] width 25 height 20
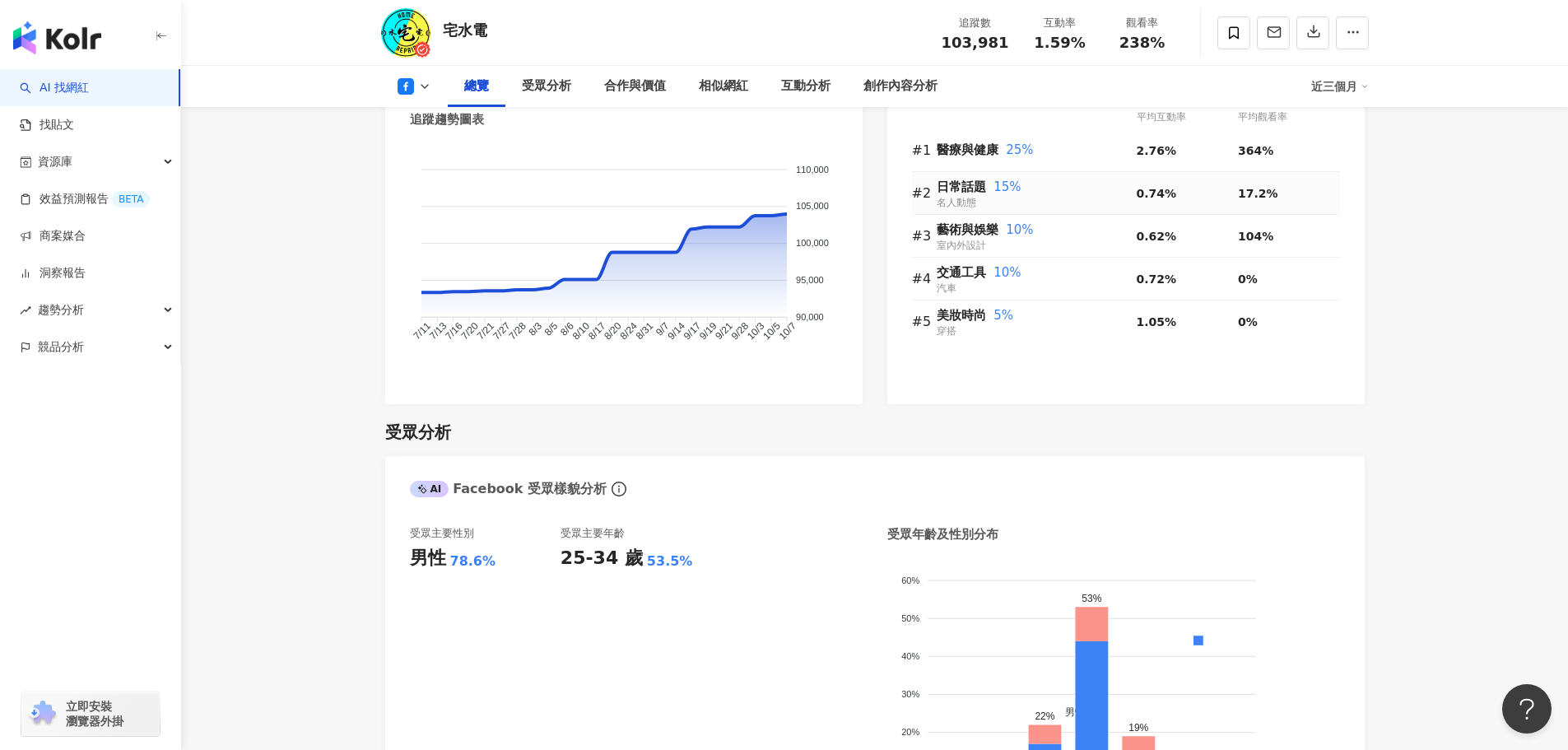
scroll to position [1312, 0]
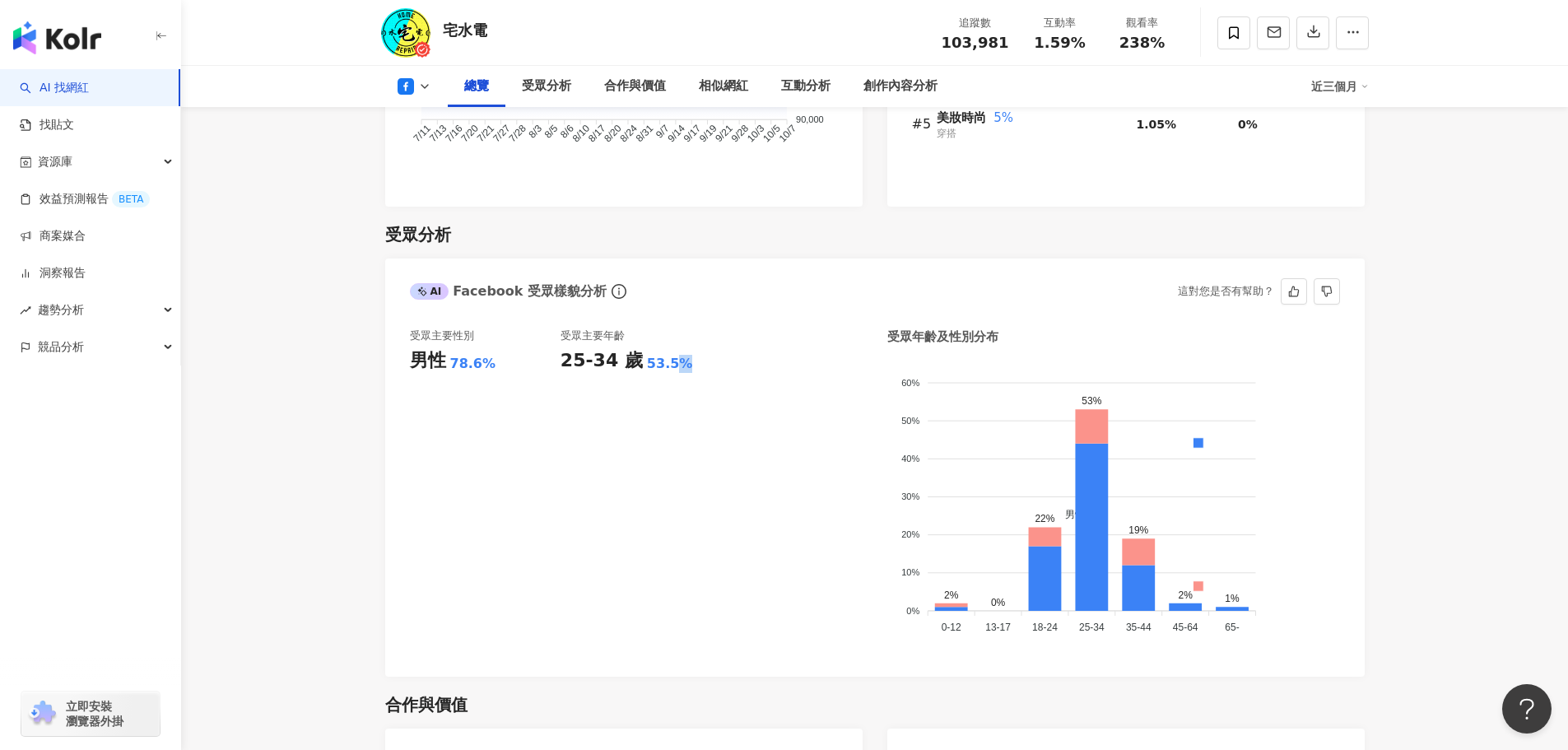
drag, startPoint x: 704, startPoint y: 336, endPoint x: 814, endPoint y: 370, distance: 115.1
click at [817, 367] on div "受眾主要性別 男性 78.6% 受眾主要年齡 25-34 歲 53.5%" at bounding box center [636, 490] width 452 height 323
click at [715, 401] on div "受眾主要性別 男性 78.6% 受眾主要年齡 25-34 歲 53.5%" at bounding box center [636, 490] width 452 height 323
click at [649, 495] on div "受眾主要年齡 25-34 歲 53.5%" at bounding box center [636, 490] width 151 height 323
click at [615, 284] on icon "info-circle" at bounding box center [618, 291] width 15 height 15
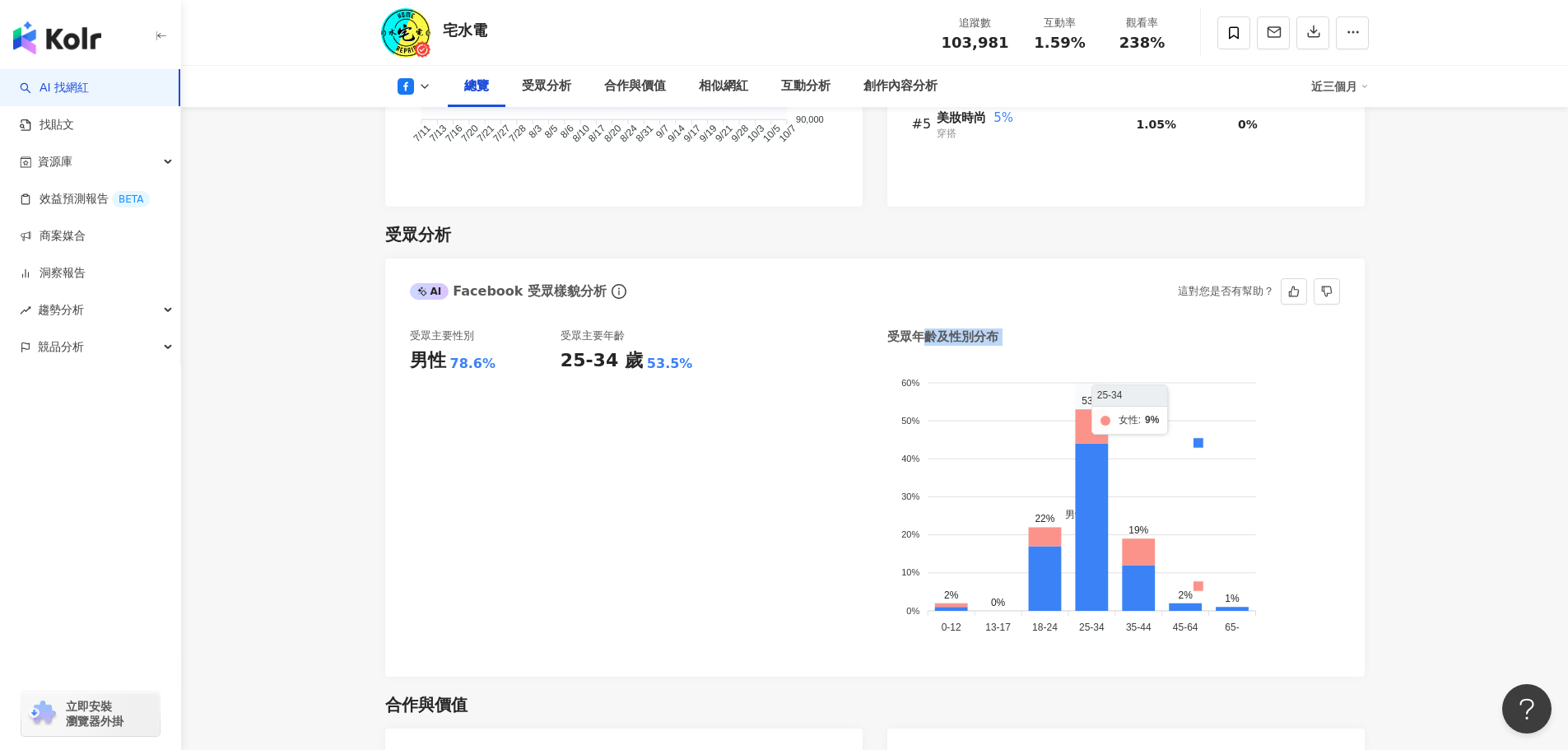
drag, startPoint x: 927, startPoint y: 304, endPoint x: 1239, endPoint y: 487, distance: 361.7
click at [1227, 479] on div "受眾主要性別 男性 78.6% 受眾主要年齡 25-34 歲 53.5% 受眾年齡及性別分布 男性 女性 60% 60% 50% 50% 40% 40% 30…" at bounding box center [875, 495] width 980 height 365
click at [1334, 581] on div "男性 女性" at bounding box center [1199, 522] width 275 height 290
click at [943, 484] on foreignobject "男性 女性" at bounding box center [1114, 498] width 452 height 281
drag, startPoint x: 771, startPoint y: 484, endPoint x: 875, endPoint y: 447, distance: 110.4
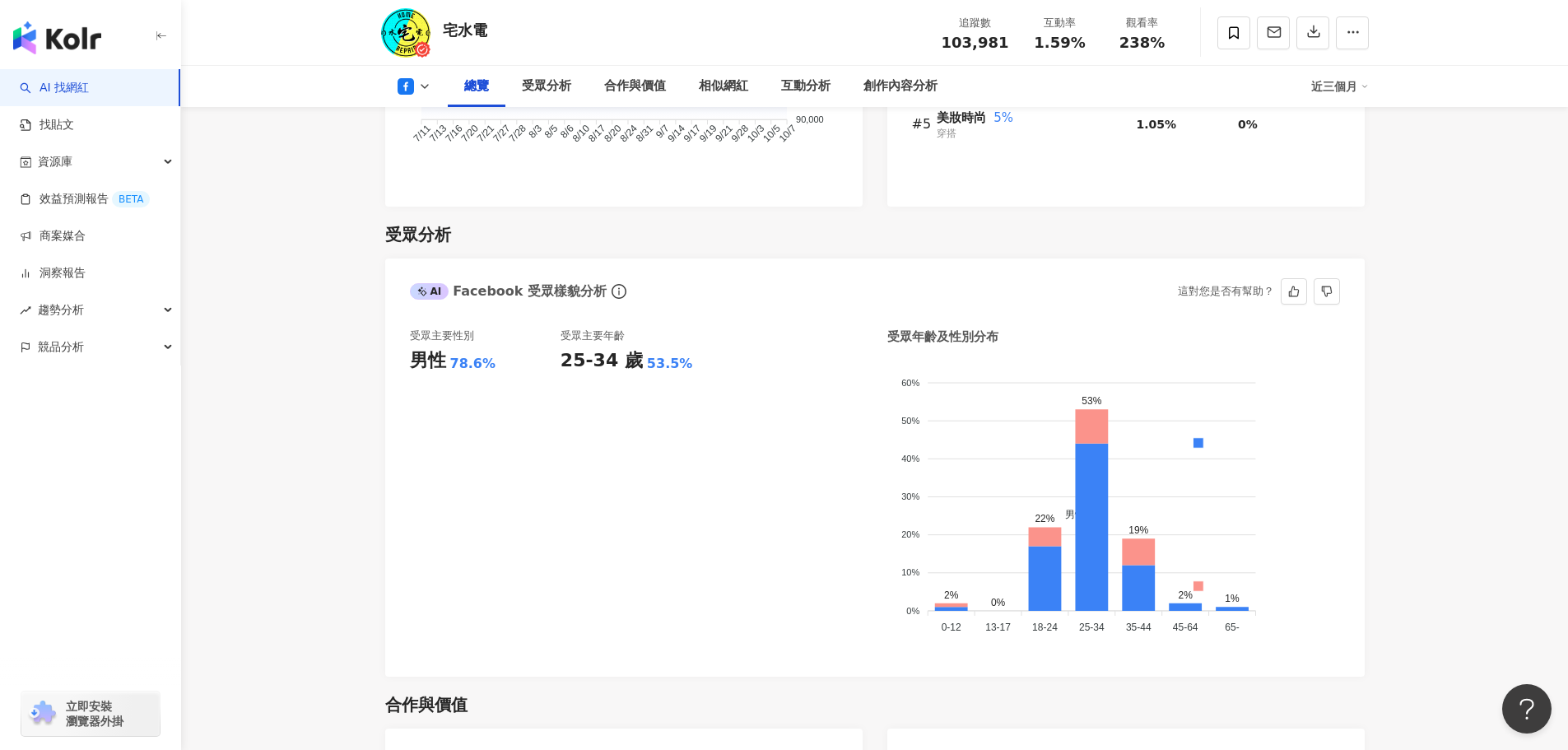
click at [773, 484] on div "受眾主要性別 男性 78.6% 受眾主要年齡 25-34 歲 53.5%" at bounding box center [636, 490] width 452 height 323
click at [798, 507] on div "受眾主要性別 男性 78.6% 受眾主要年齡 25-34 歲 53.5%" at bounding box center [636, 490] width 452 height 323
click at [471, 461] on div "受眾主要性別 男性 78.6%" at bounding box center [485, 490] width 151 height 323
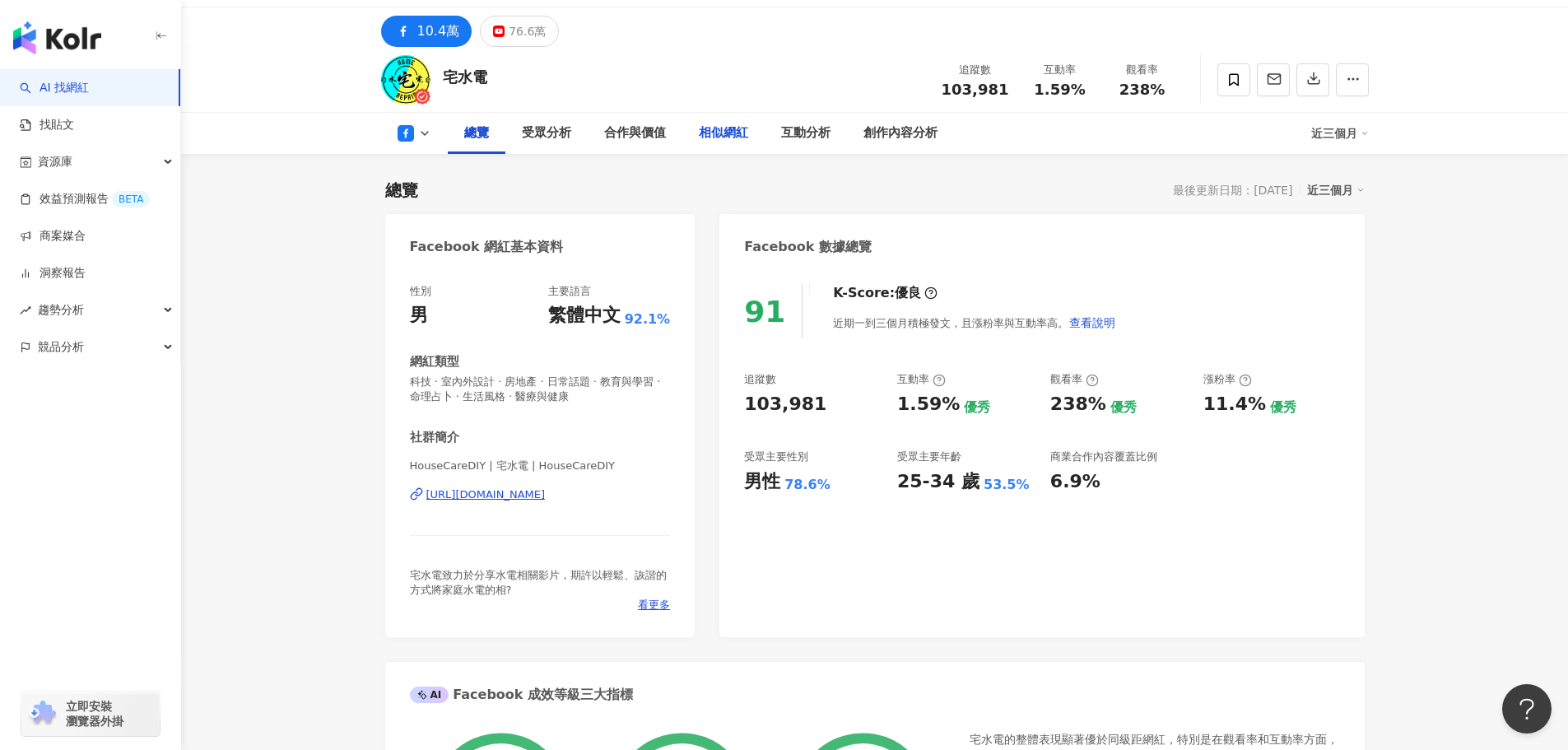
scroll to position [0, 0]
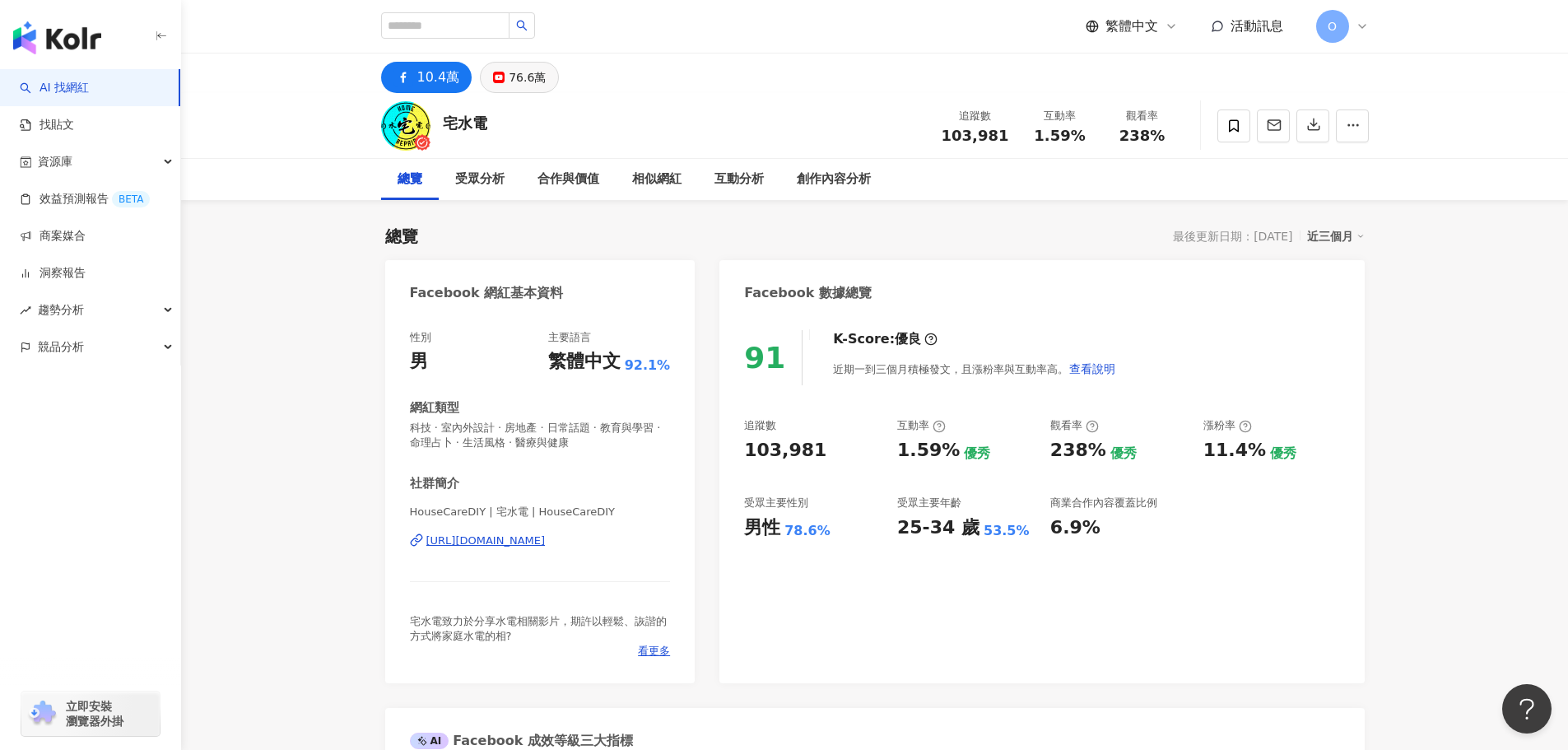
click at [500, 83] on button "76.6萬" at bounding box center [520, 77] width 79 height 31
click at [513, 66] on div "76.6萬" at bounding box center [526, 77] width 37 height 23
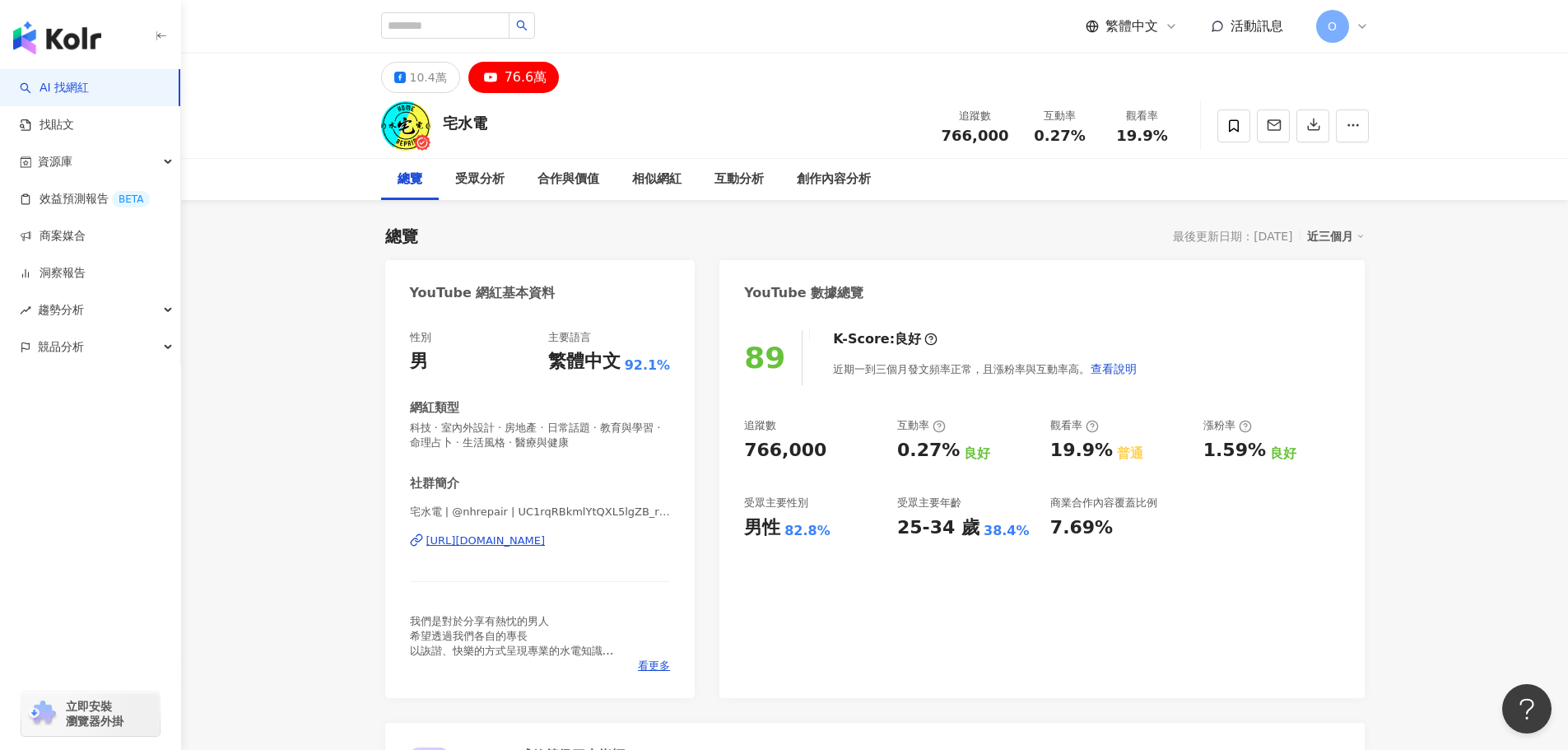
click at [515, 77] on div "76.6萬" at bounding box center [526, 77] width 43 height 23
click at [483, 173] on div "受眾分析" at bounding box center [479, 179] width 49 height 20
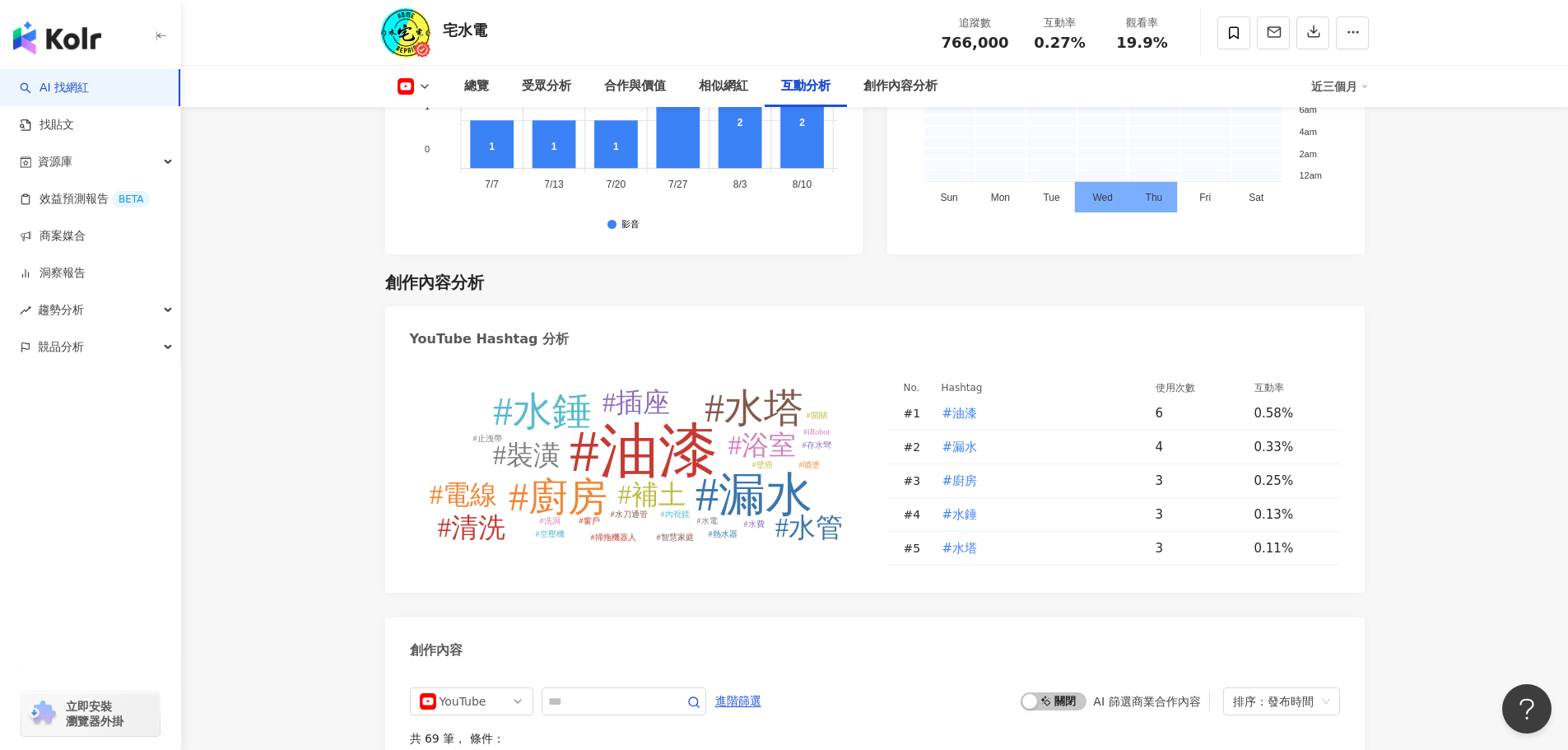
scroll to position [3976, 0]
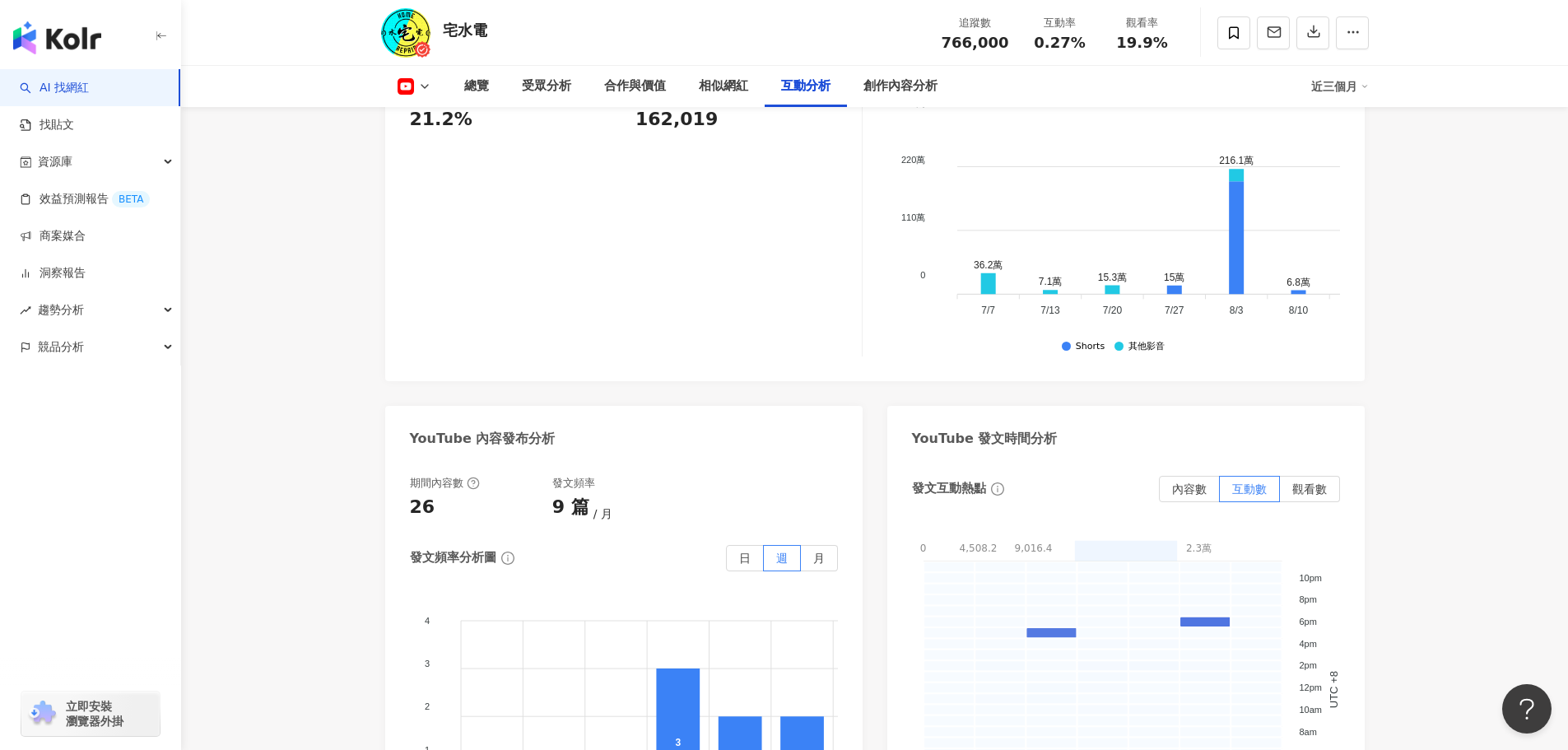
scroll to position [3318, 0]
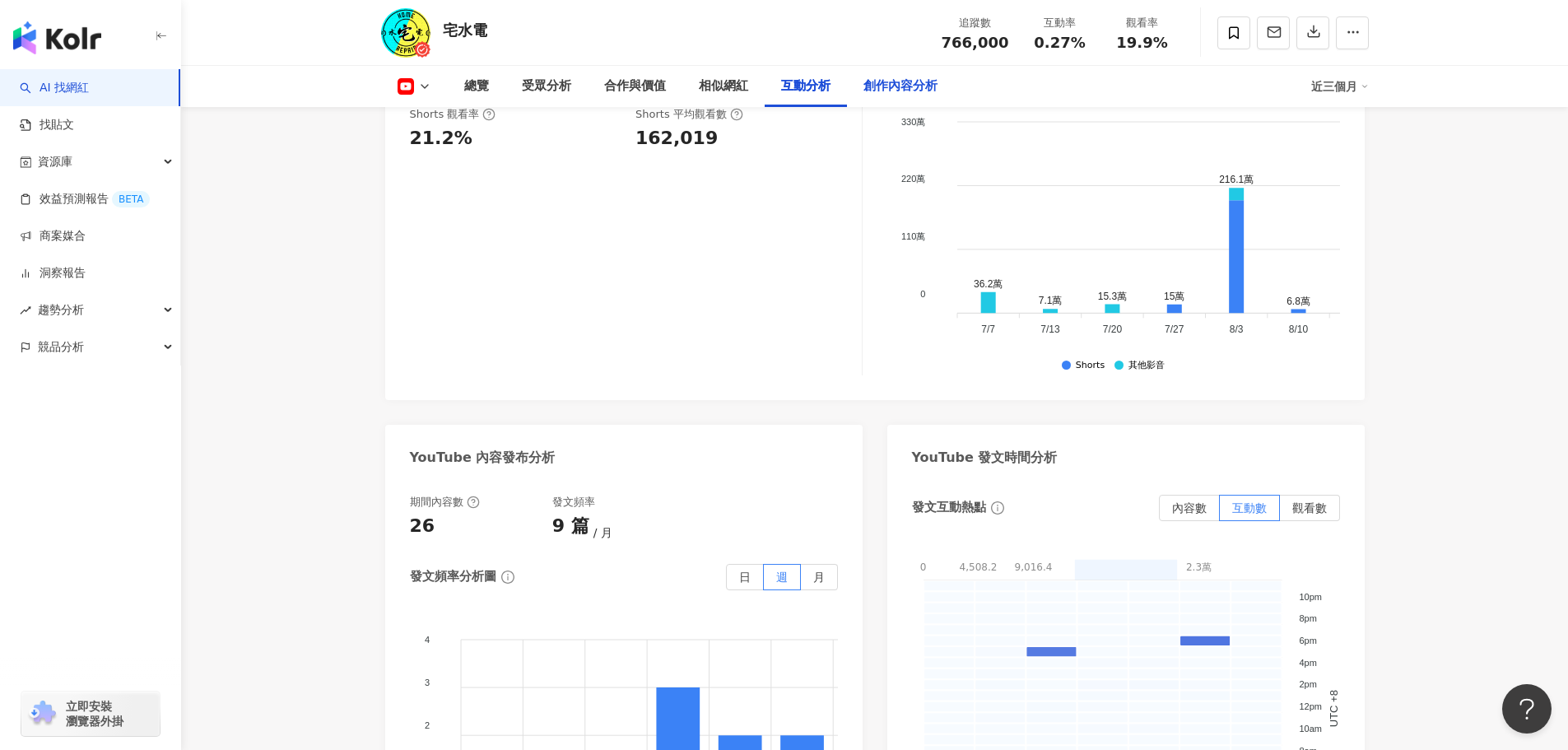
click at [879, 93] on div "創作內容分析" at bounding box center [901, 86] width 74 height 20
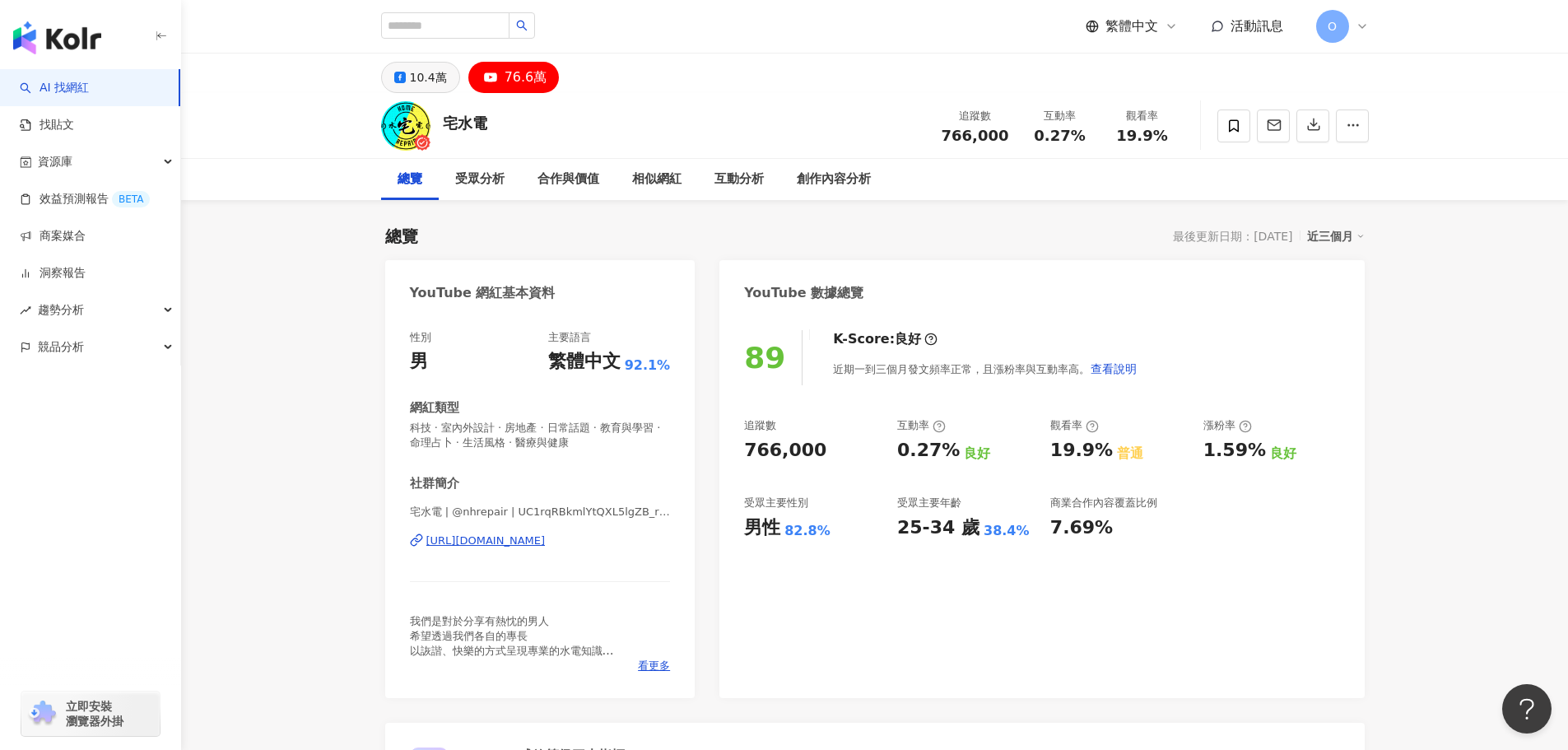
click at [402, 80] on icon at bounding box center [399, 77] width 11 height 11
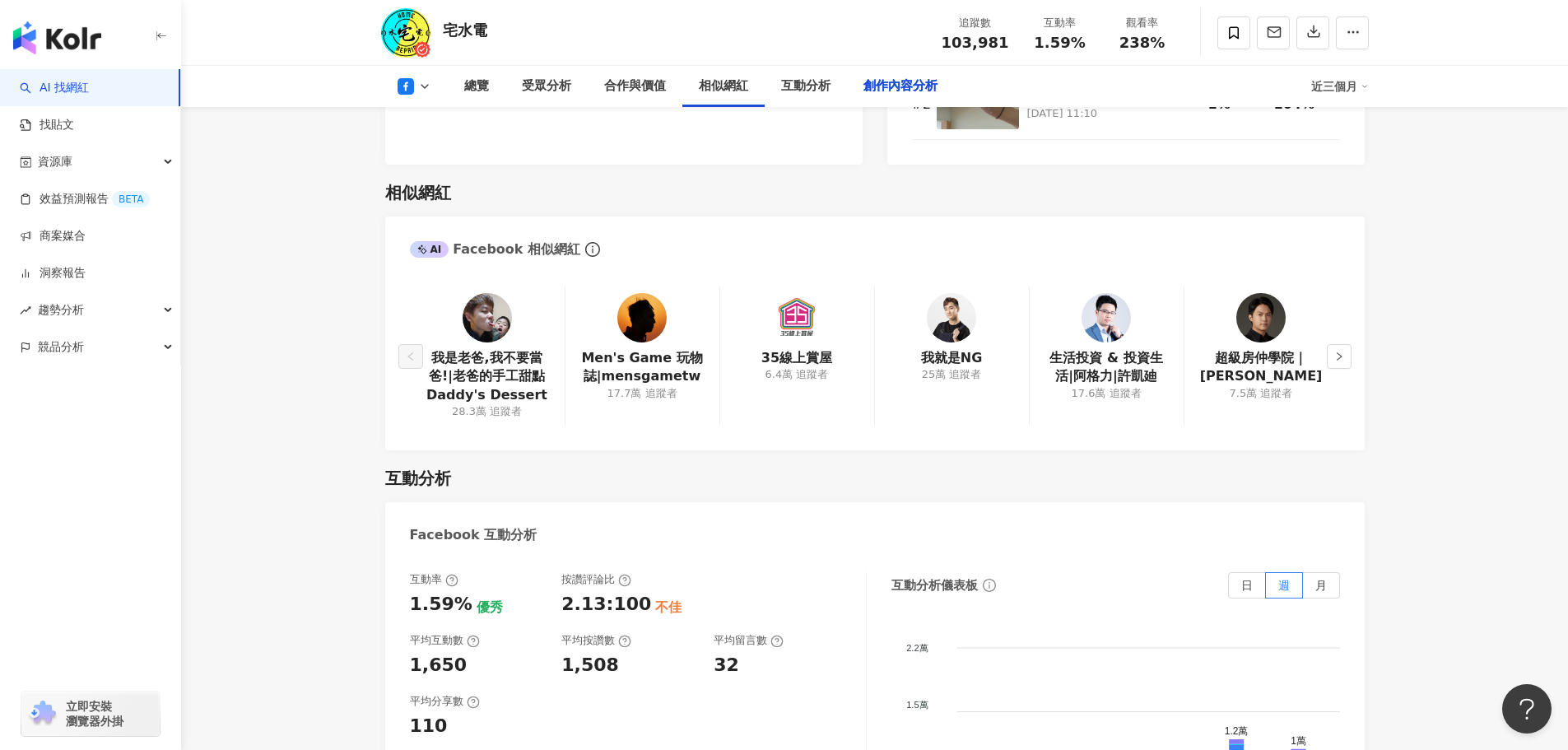
scroll to position [3951, 0]
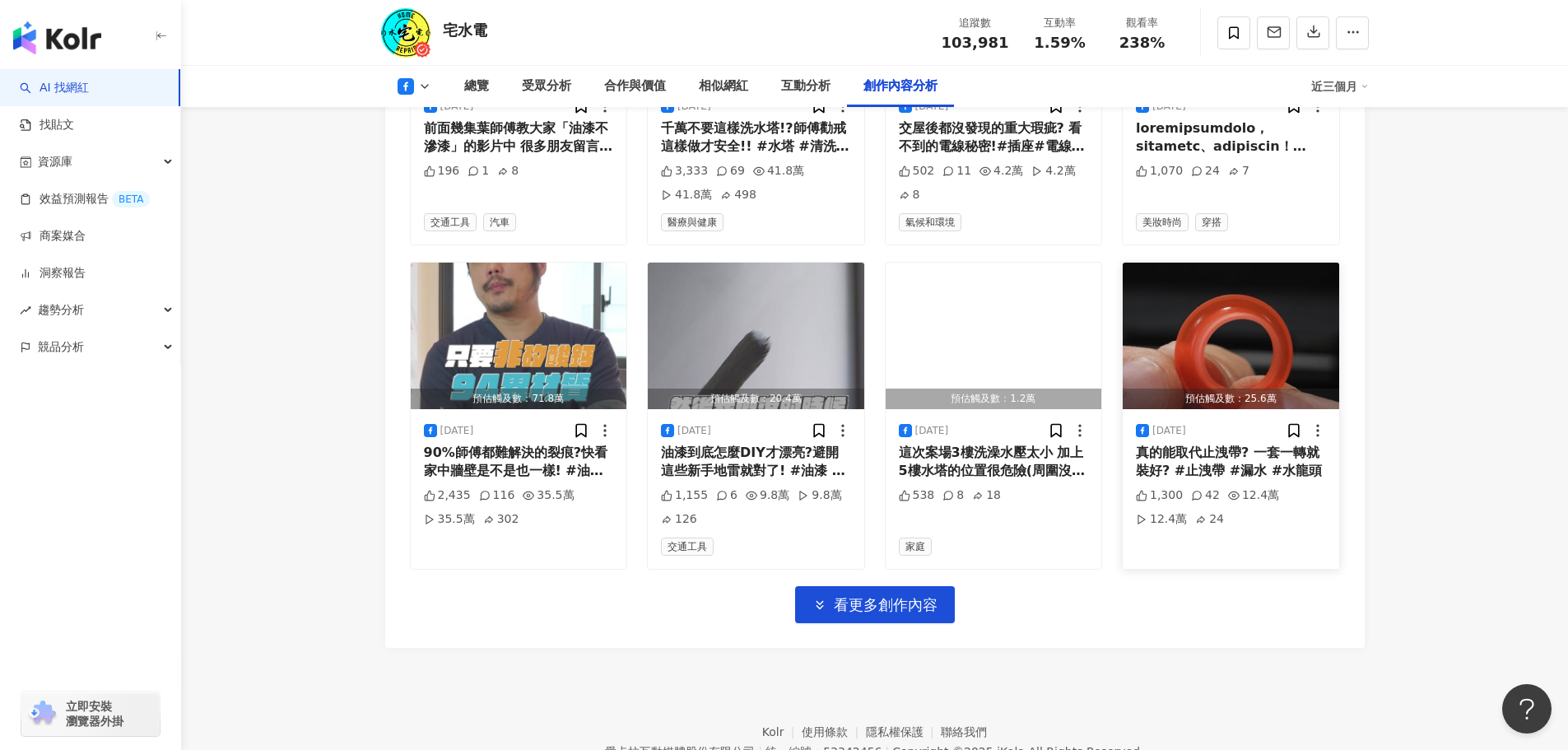
scroll to position [5021, 0]
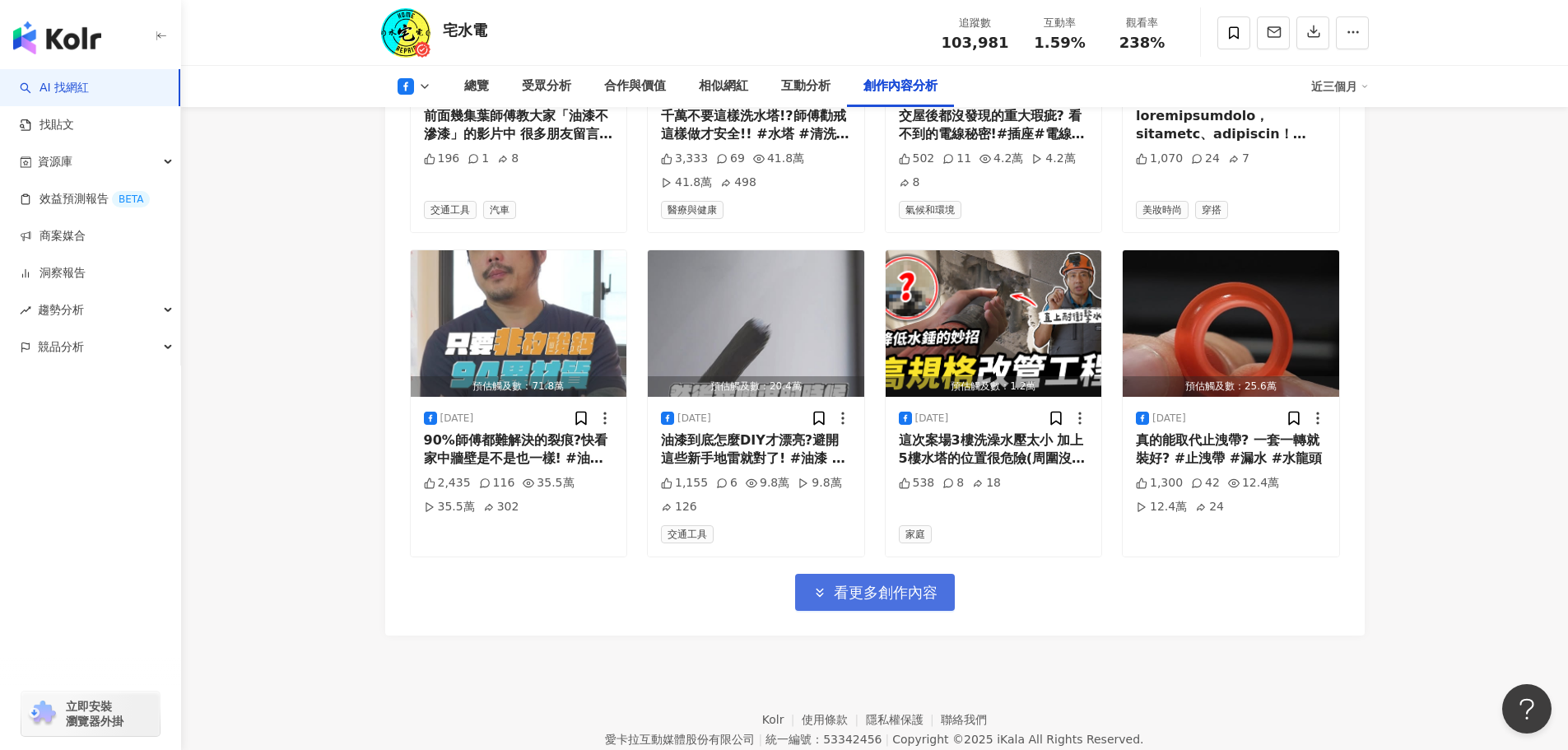
click at [851, 584] on span "看更多創作內容" at bounding box center [885, 593] width 104 height 18
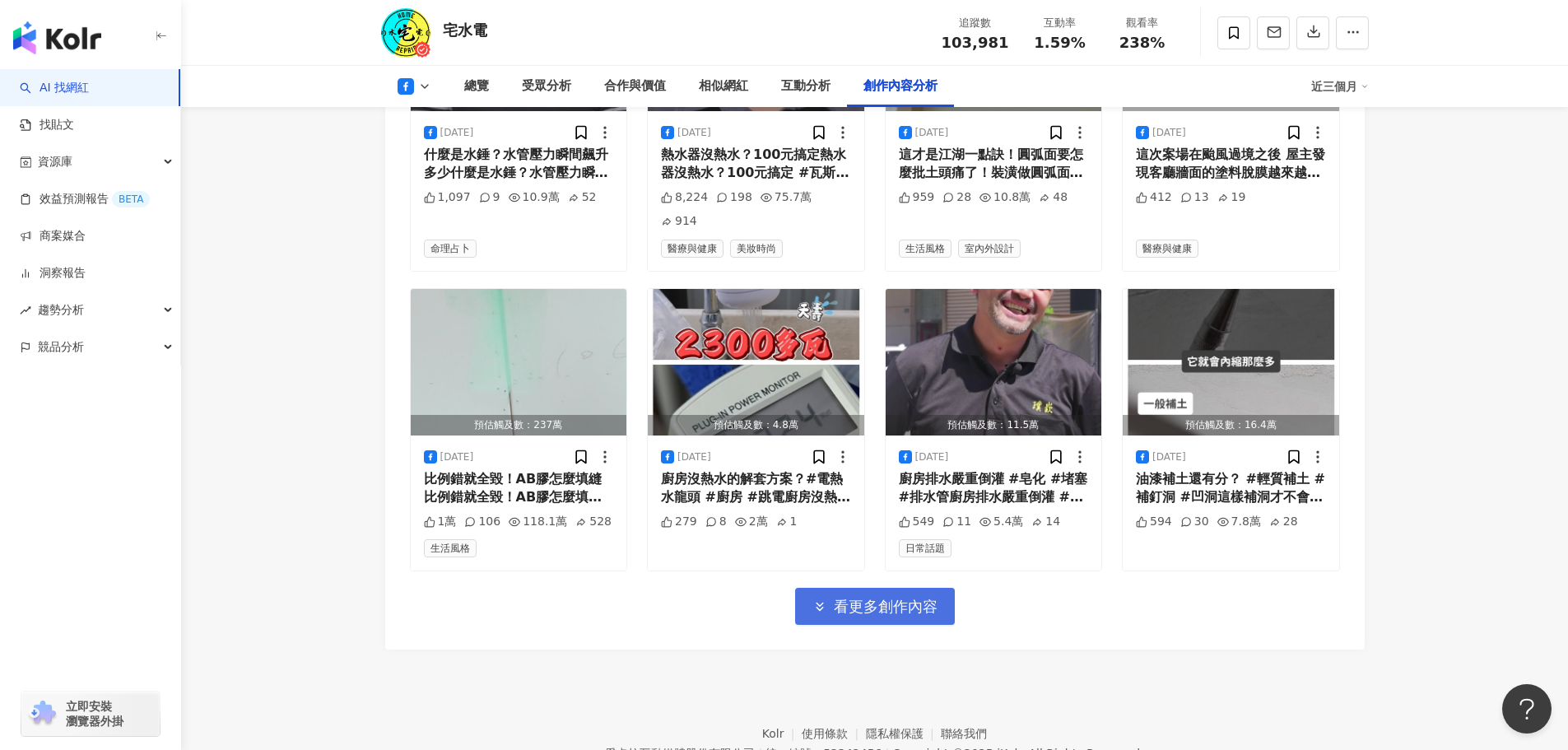
scroll to position [6001, 0]
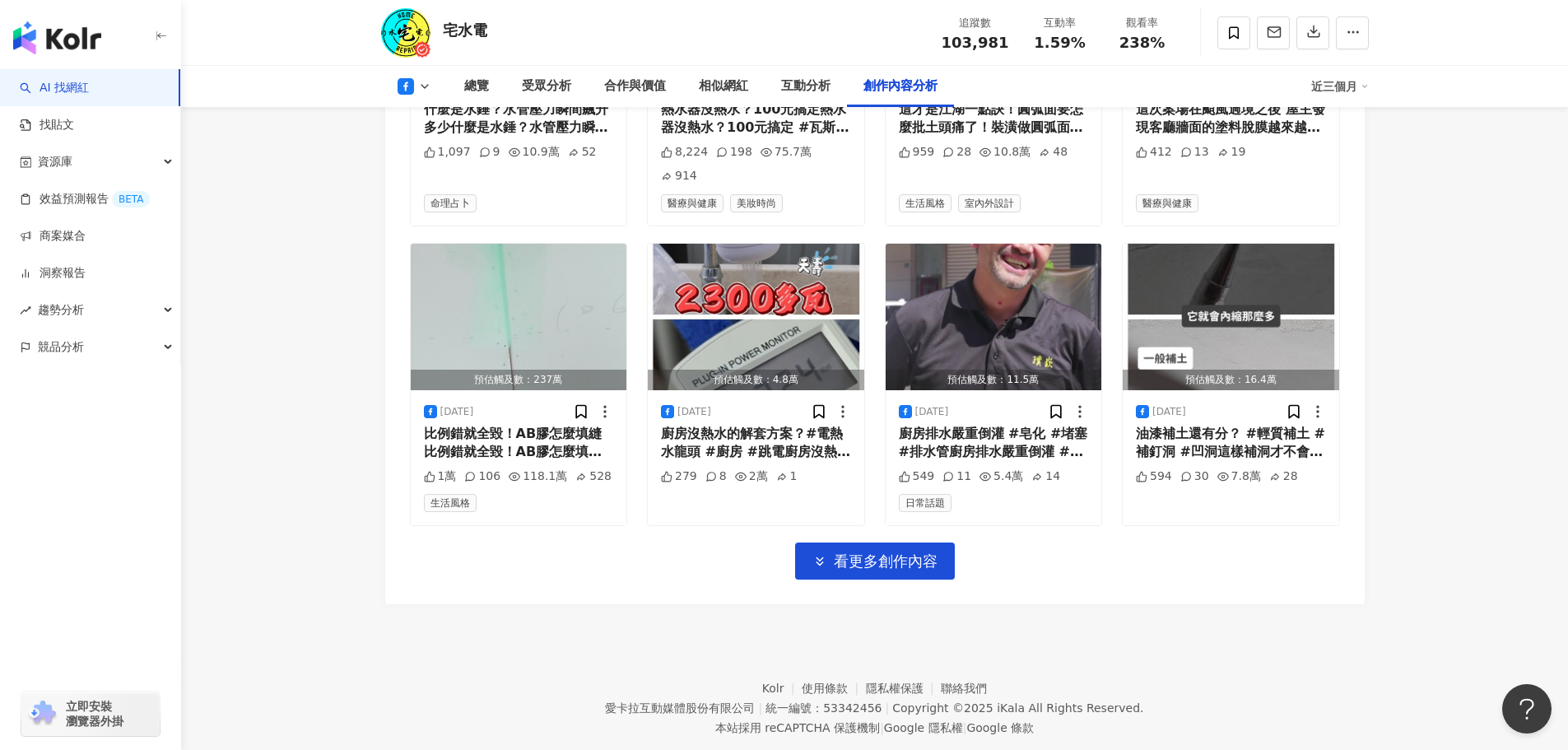
drag, startPoint x: 889, startPoint y: 533, endPoint x: 921, endPoint y: 595, distance: 69.8
click at [1033, 425] on div "廚房排水嚴重倒灌 #皂化 #堵塞 #排水管廚房排水嚴重倒灌 #皂化 #堵塞 #排水管 完整影片YT搜尋🔍宅水電｜噴出超大量皂化結塊！廚房排水嚴重倒灌" at bounding box center [993, 443] width 190 height 37
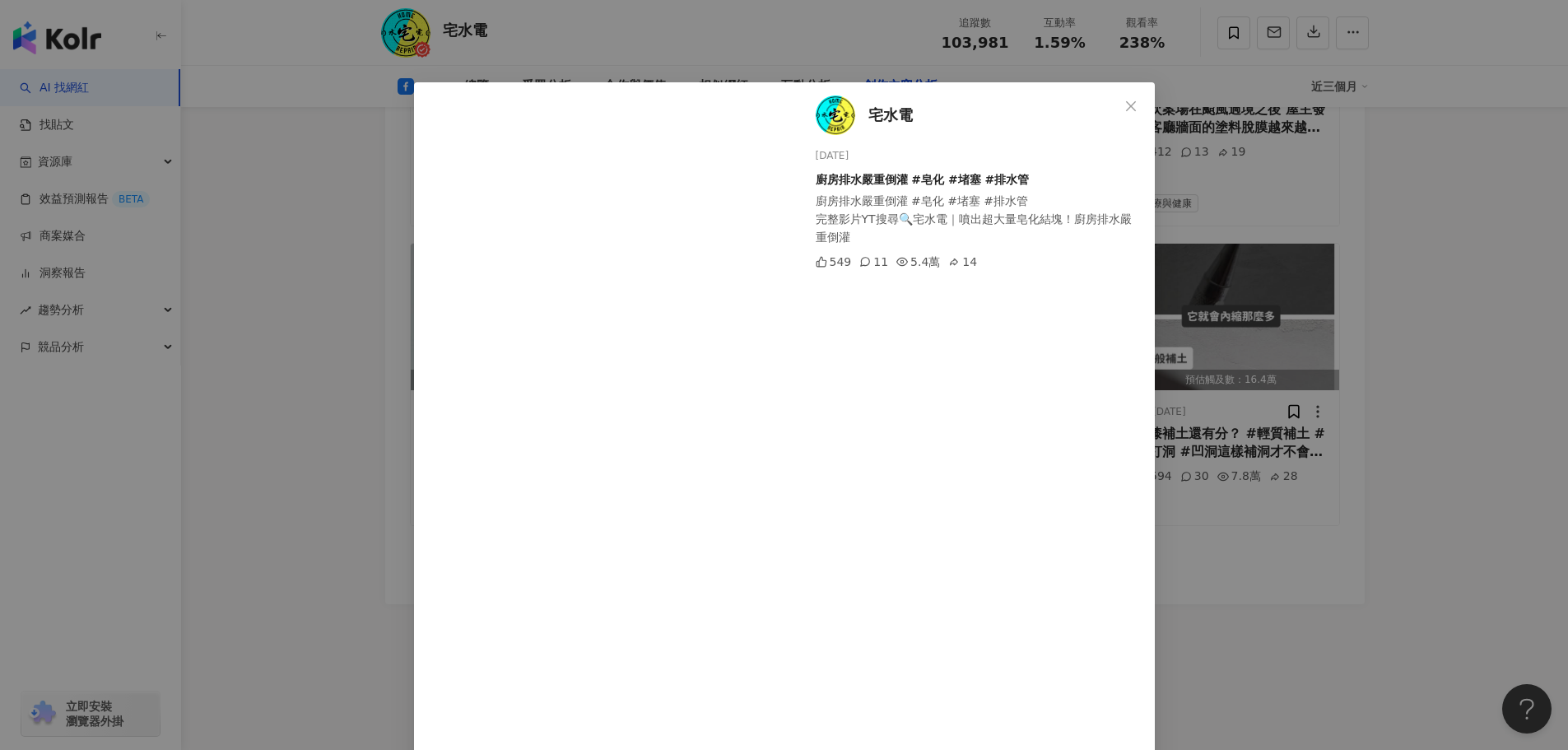
click at [863, 258] on div "11" at bounding box center [873, 261] width 28 height 18
click at [868, 264] on div "11" at bounding box center [873, 261] width 28 height 18
click at [1290, 519] on div "宅水電 2025/7/31 廚房排水嚴重倒灌 #皂化 #堵塞 #排水管 廚房排水嚴重倒灌 #皂化 #堵塞 #排水管 完整影片YT搜尋🔍宅水電｜噴出超大量皂化結…" at bounding box center [784, 375] width 1568 height 750
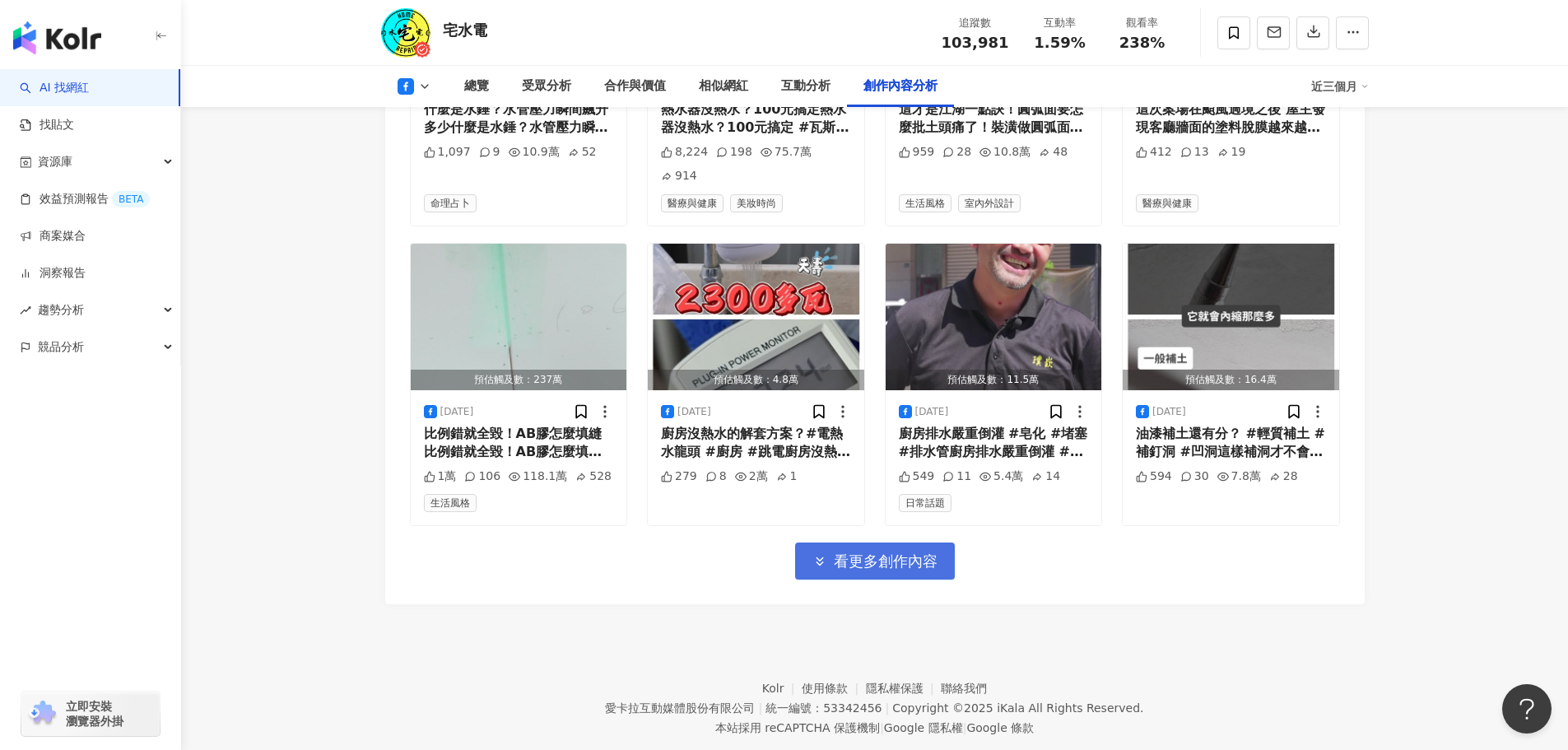
click at [938, 543] on button "看更多創作內容" at bounding box center [875, 561] width 160 height 37
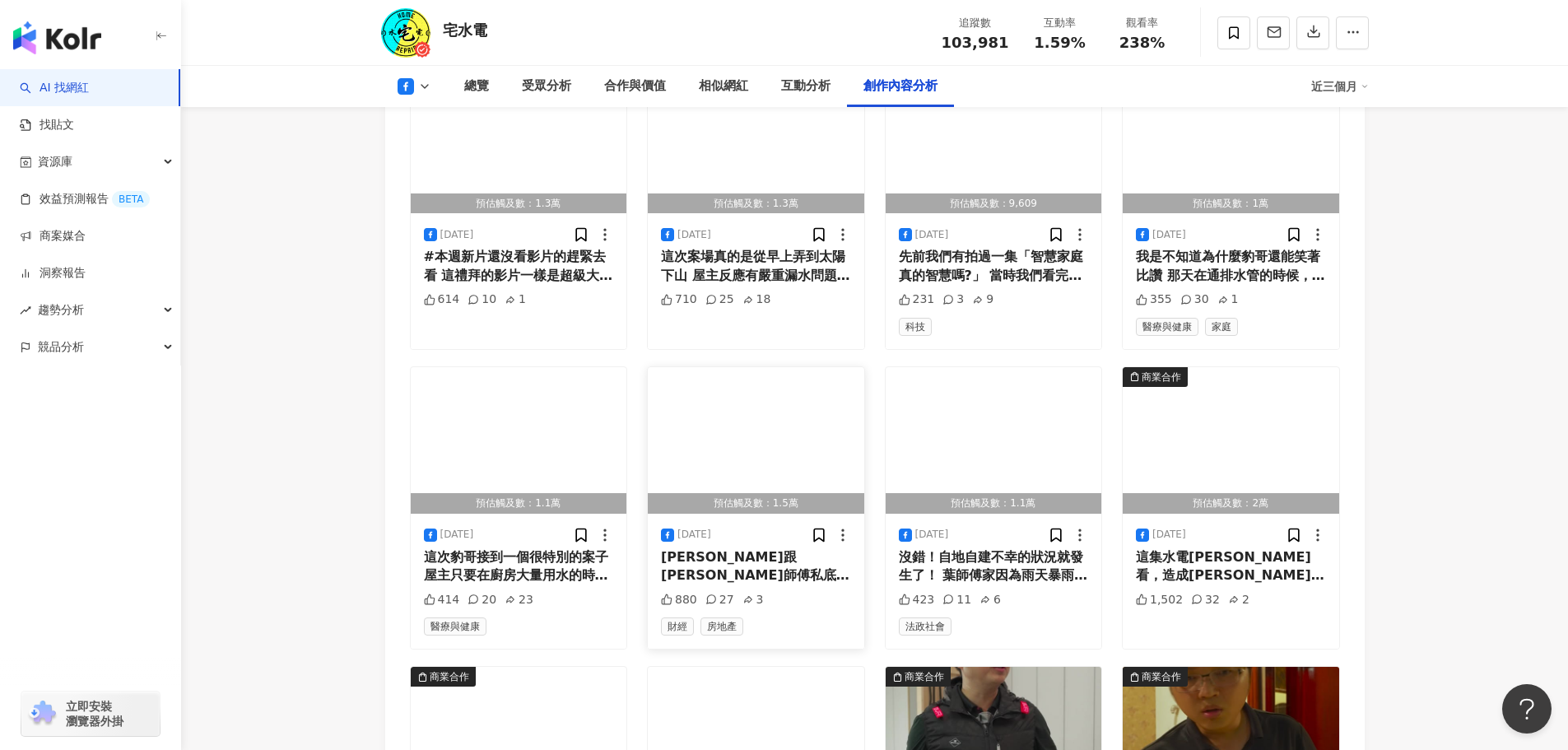
scroll to position [6495, 0]
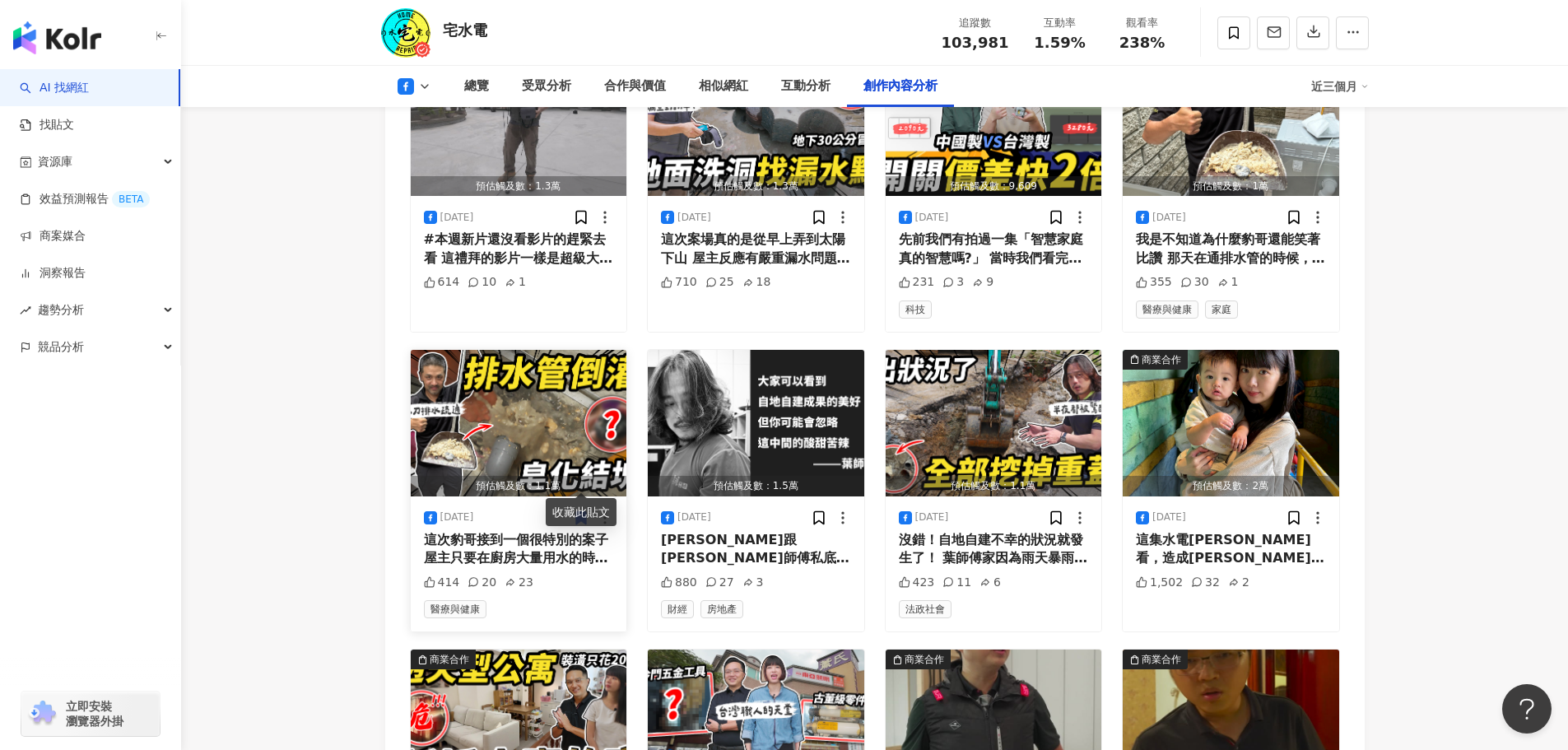
click at [527, 531] on div "這次豹哥接到一個很特別的案子 屋主只要在廚房大量用水的時候 排水管就會嚴重倒灌，甚至影響到木地板 今天宅水電就來分享 1.內視鏡看排水管狀況 2.水刀疏通工法…" at bounding box center [519, 549] width 190 height 37
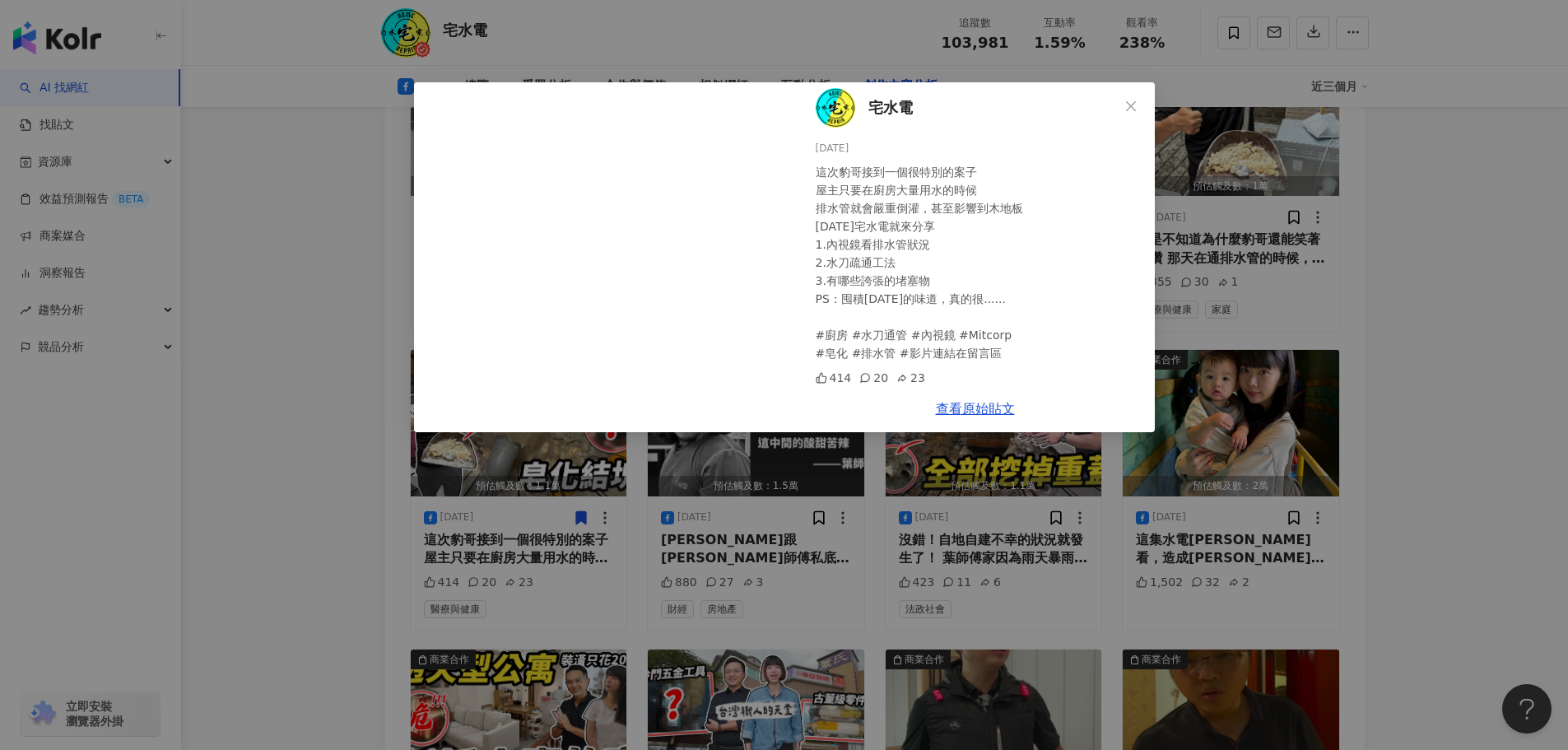
scroll to position [9, 0]
click at [955, 406] on link "查看原始貼文" at bounding box center [975, 409] width 79 height 15
click at [1131, 103] on icon "close" at bounding box center [1130, 106] width 13 height 13
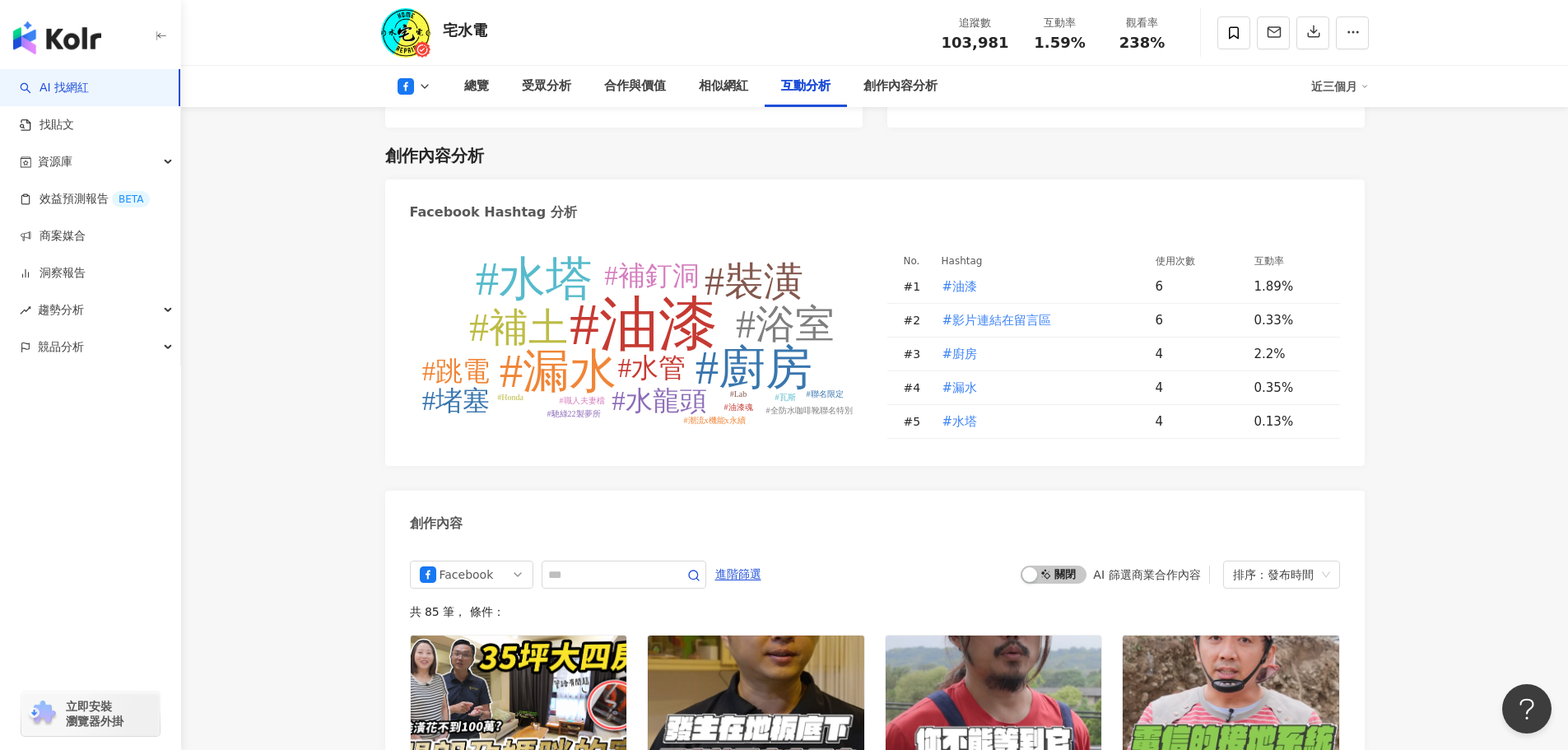
scroll to position [3943, 0]
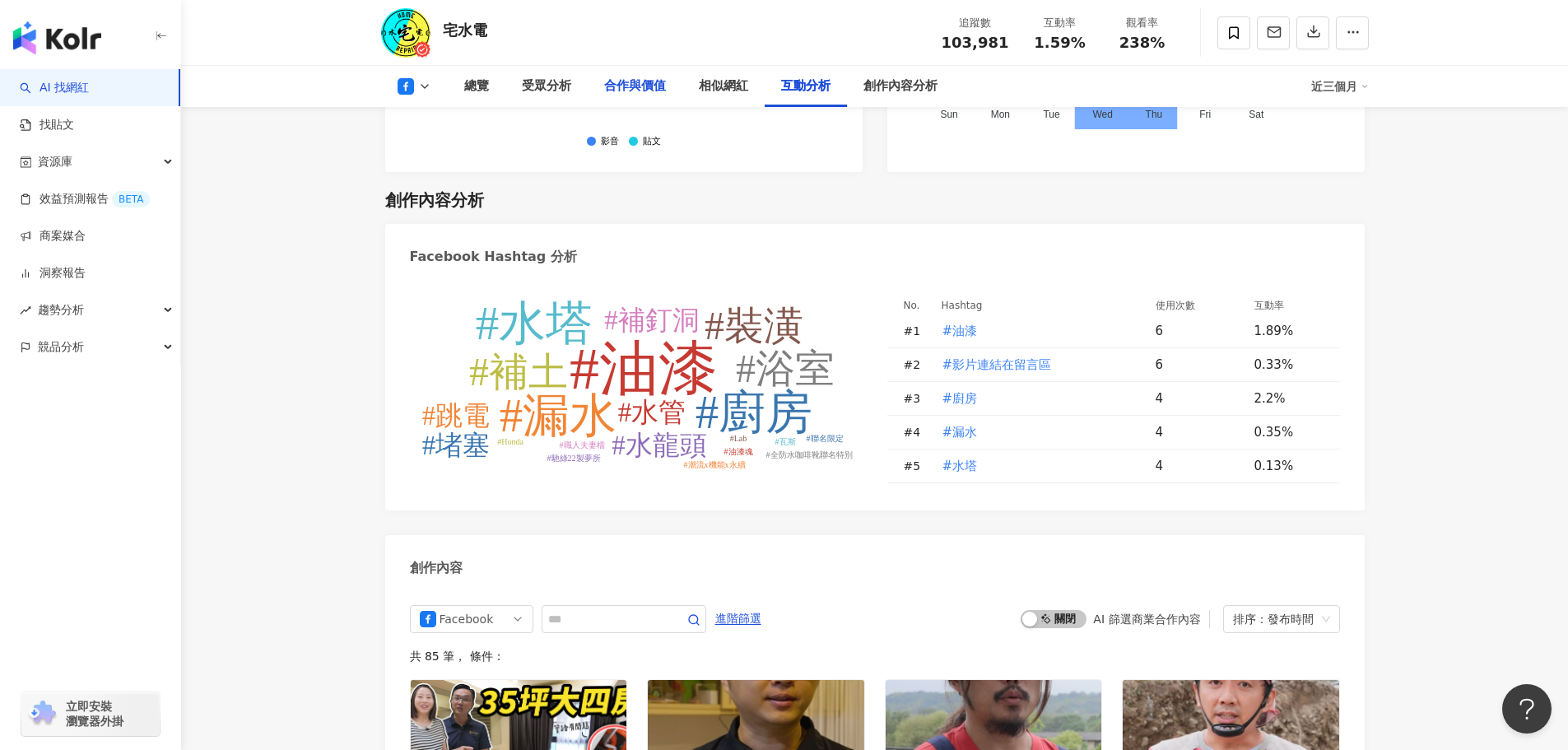
click at [660, 72] on div "合作與價值" at bounding box center [635, 87] width 95 height 41
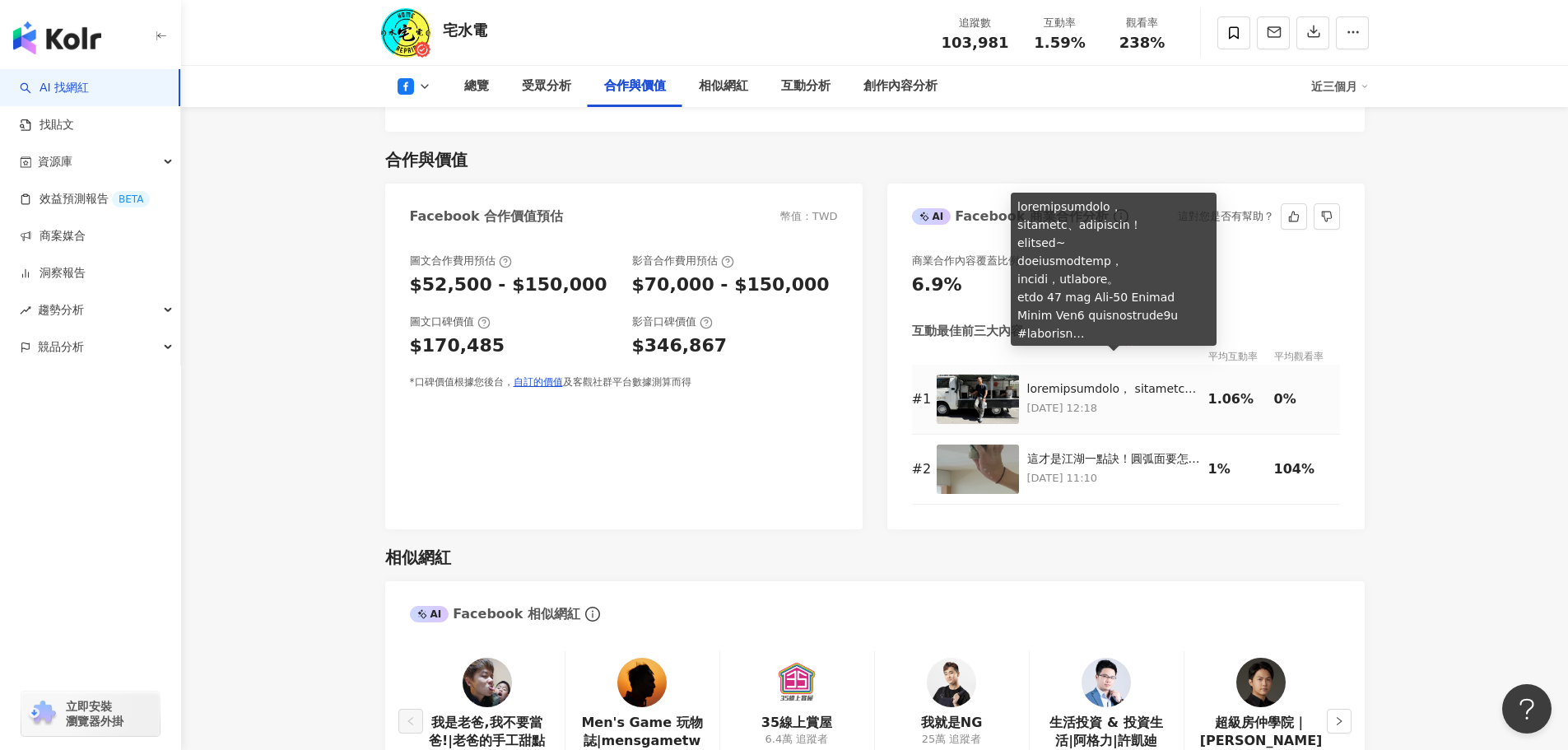
drag, startPoint x: 1141, startPoint y: 372, endPoint x: 989, endPoint y: 366, distance: 152.1
click at [989, 374] on img at bounding box center [978, 398] width 83 height 49
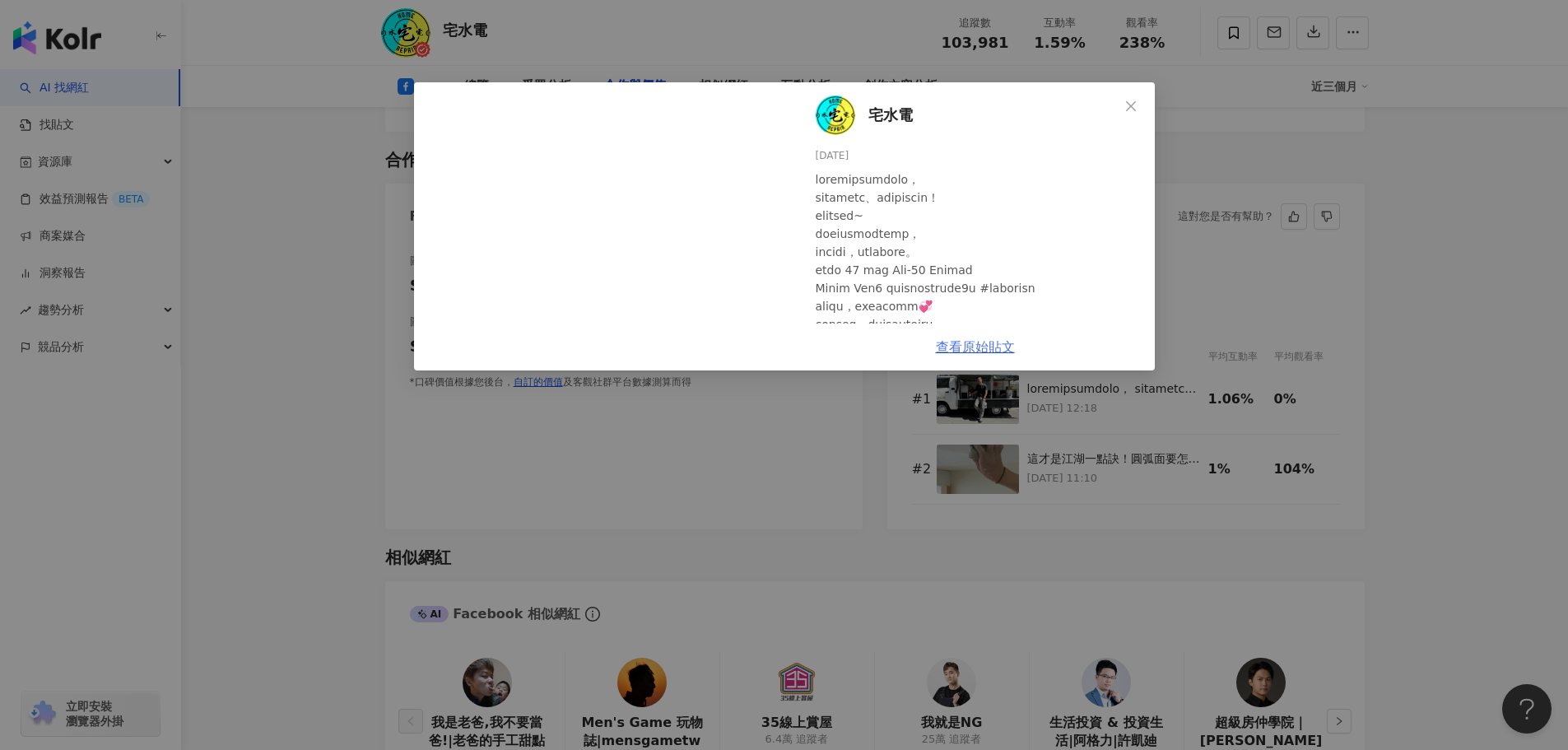
click at [962, 353] on link "查看原始貼文" at bounding box center [975, 347] width 79 height 15
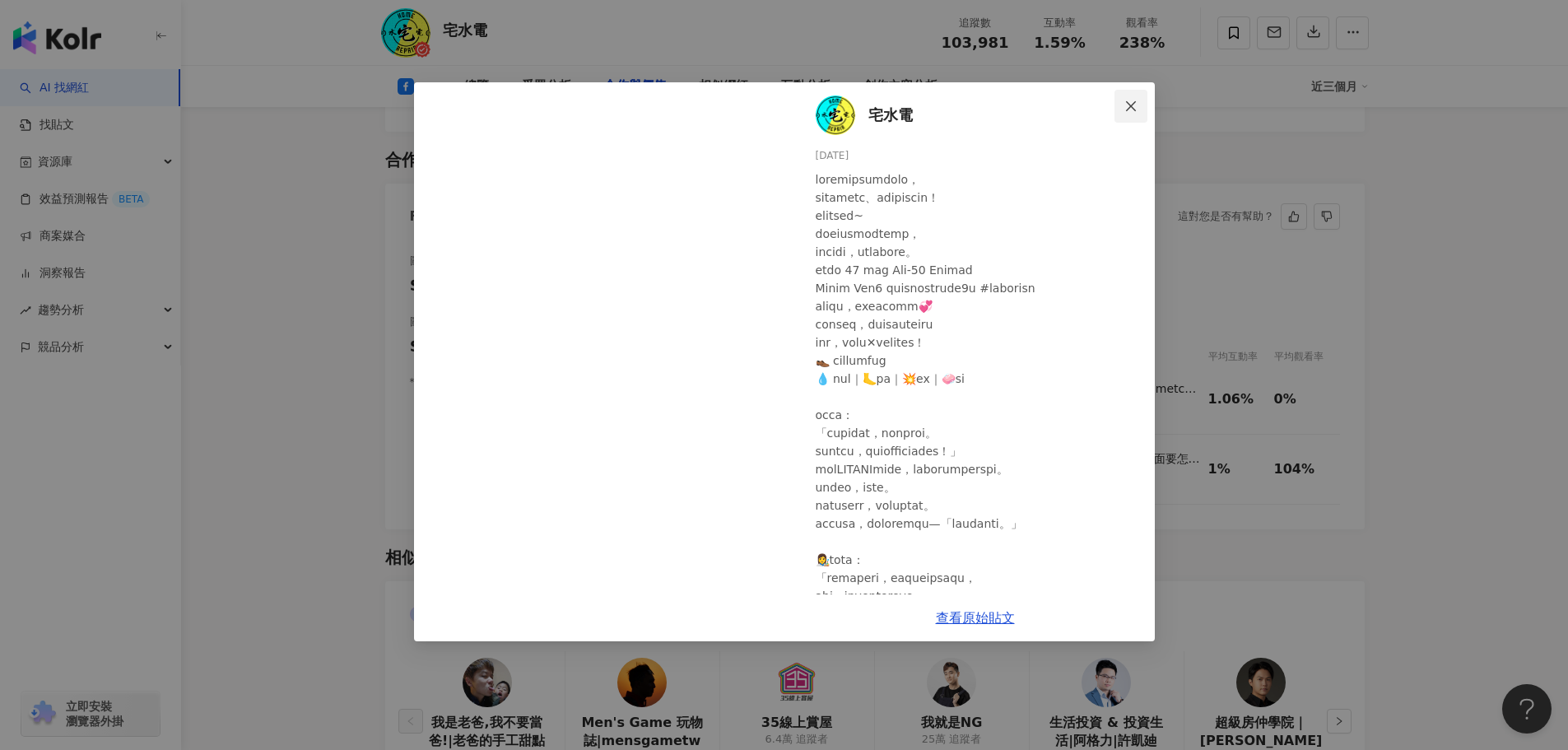
click at [1129, 98] on button "Close" at bounding box center [1131, 106] width 33 height 33
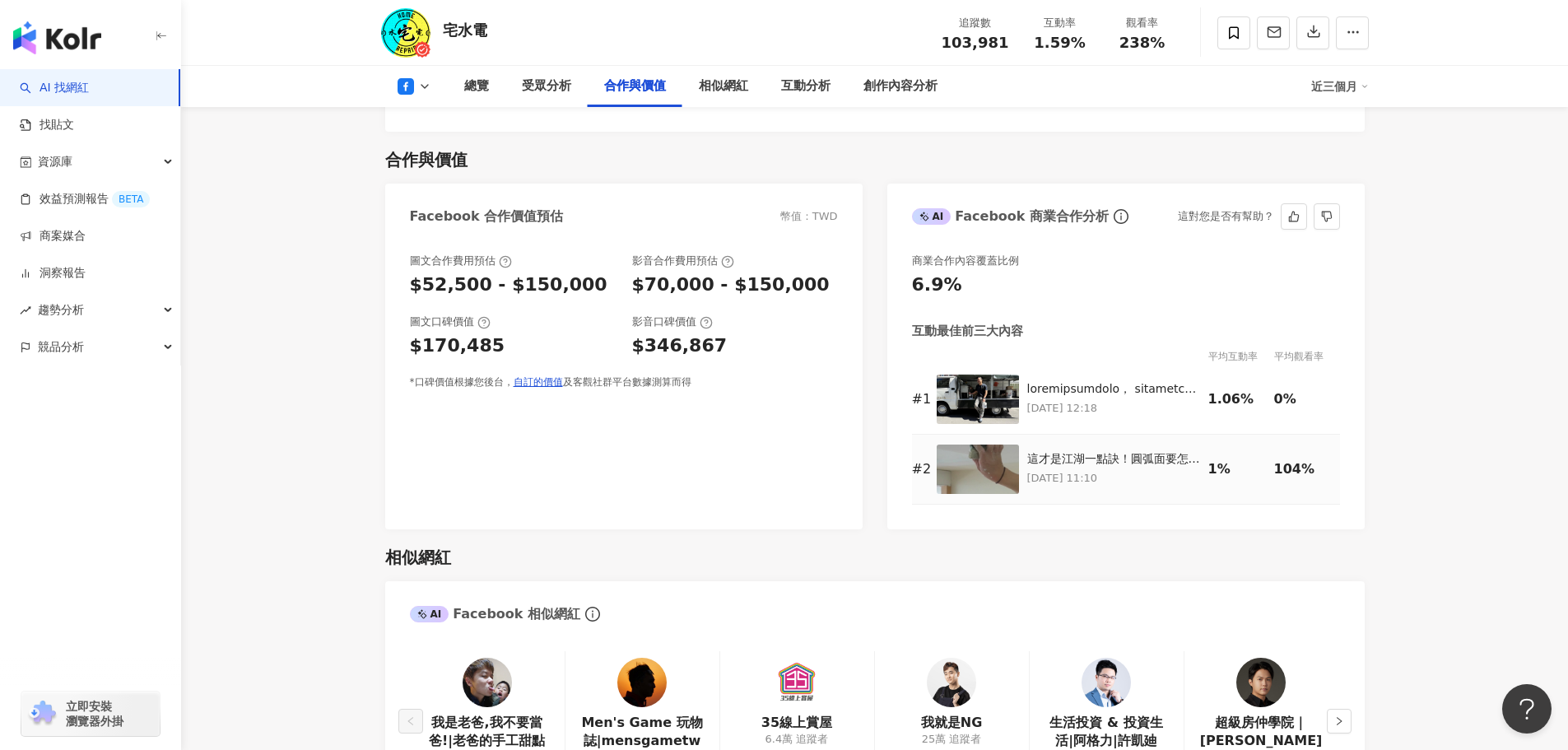
click at [1055, 470] on p "[DATE] 11:10" at bounding box center [1113, 478] width 173 height 18
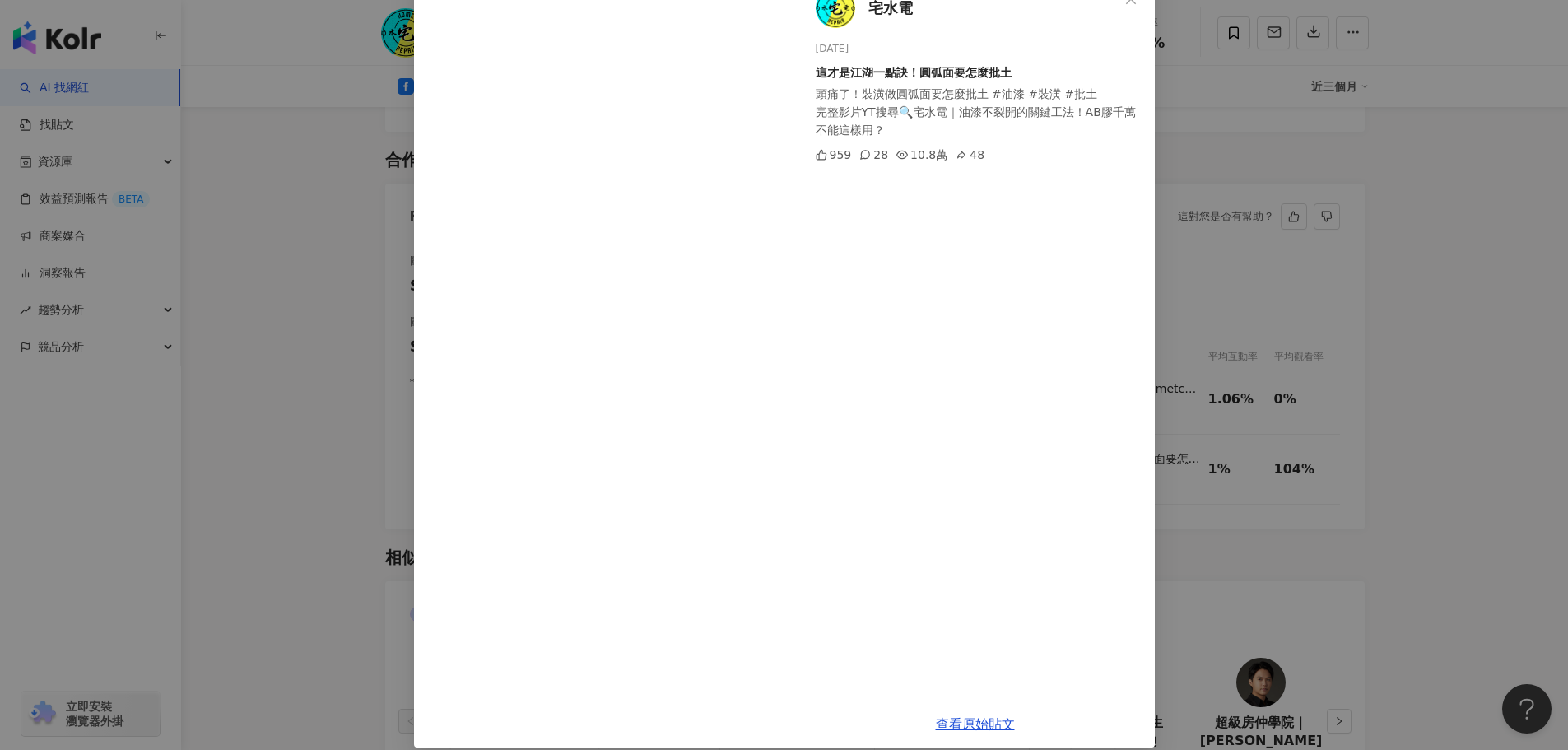
scroll to position [125, 0]
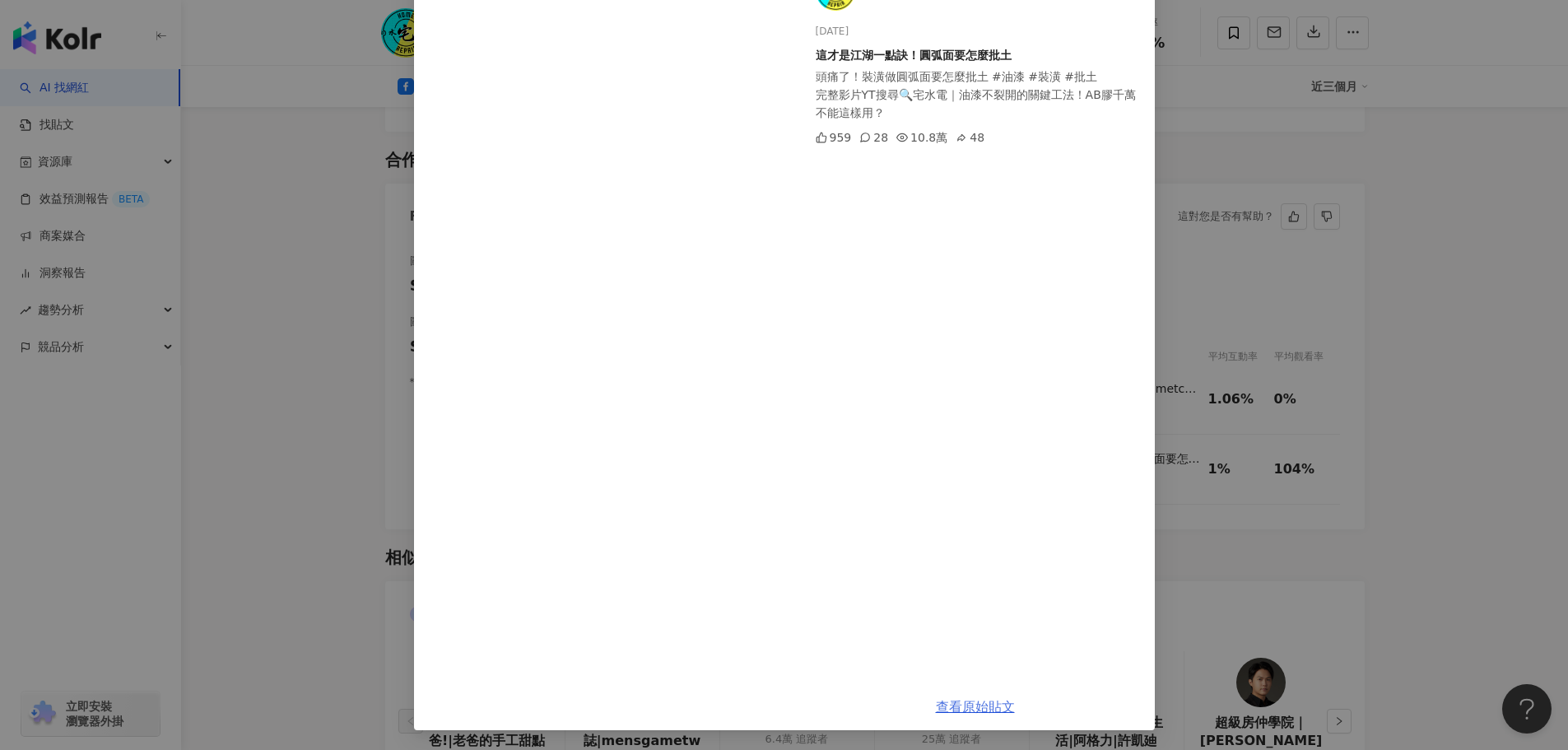
click at [966, 706] on link "查看原始貼文" at bounding box center [975, 707] width 79 height 15
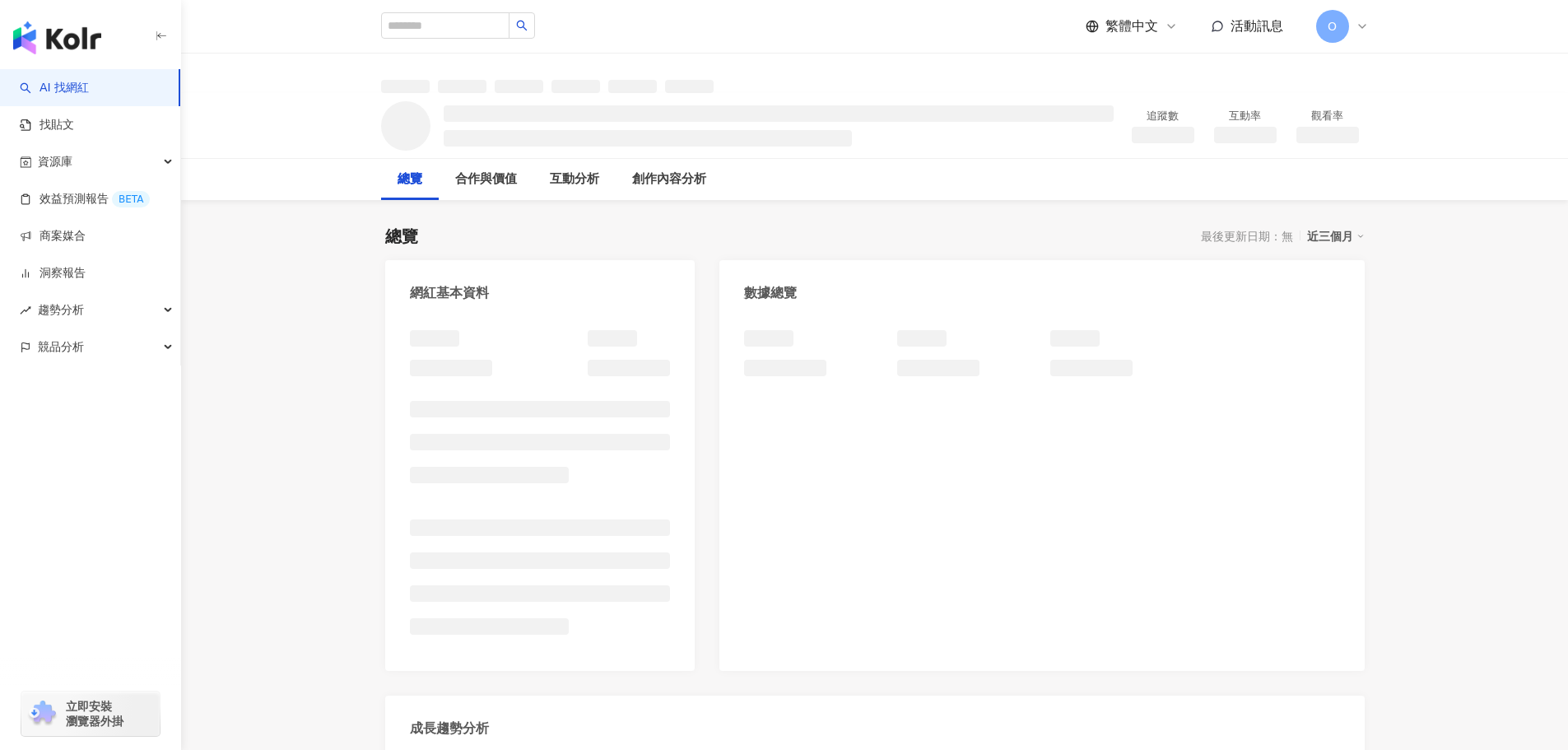
scroll to position [83, 0]
